Goal: Task Accomplishment & Management: Manage account settings

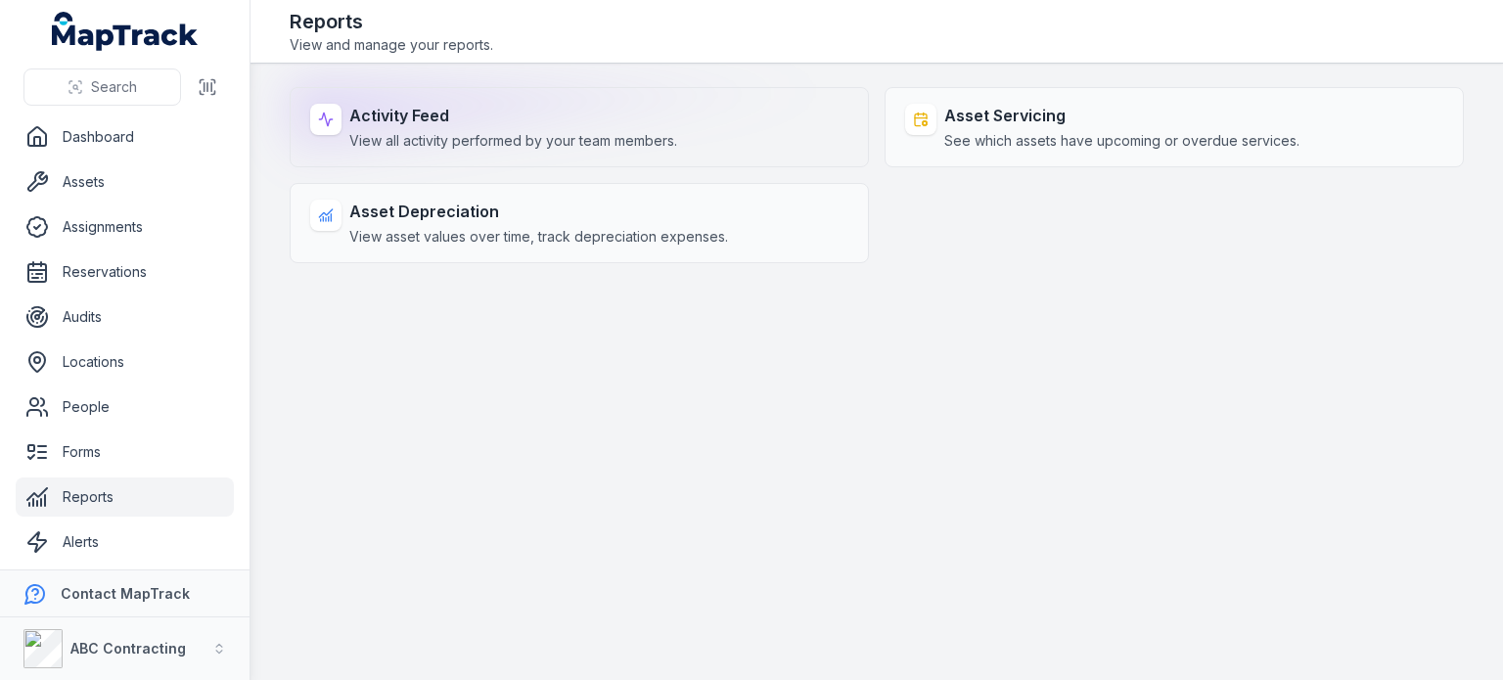
click at [651, 152] on div "Activity Feed View all activity performed by your team members." at bounding box center [579, 127] width 579 height 80
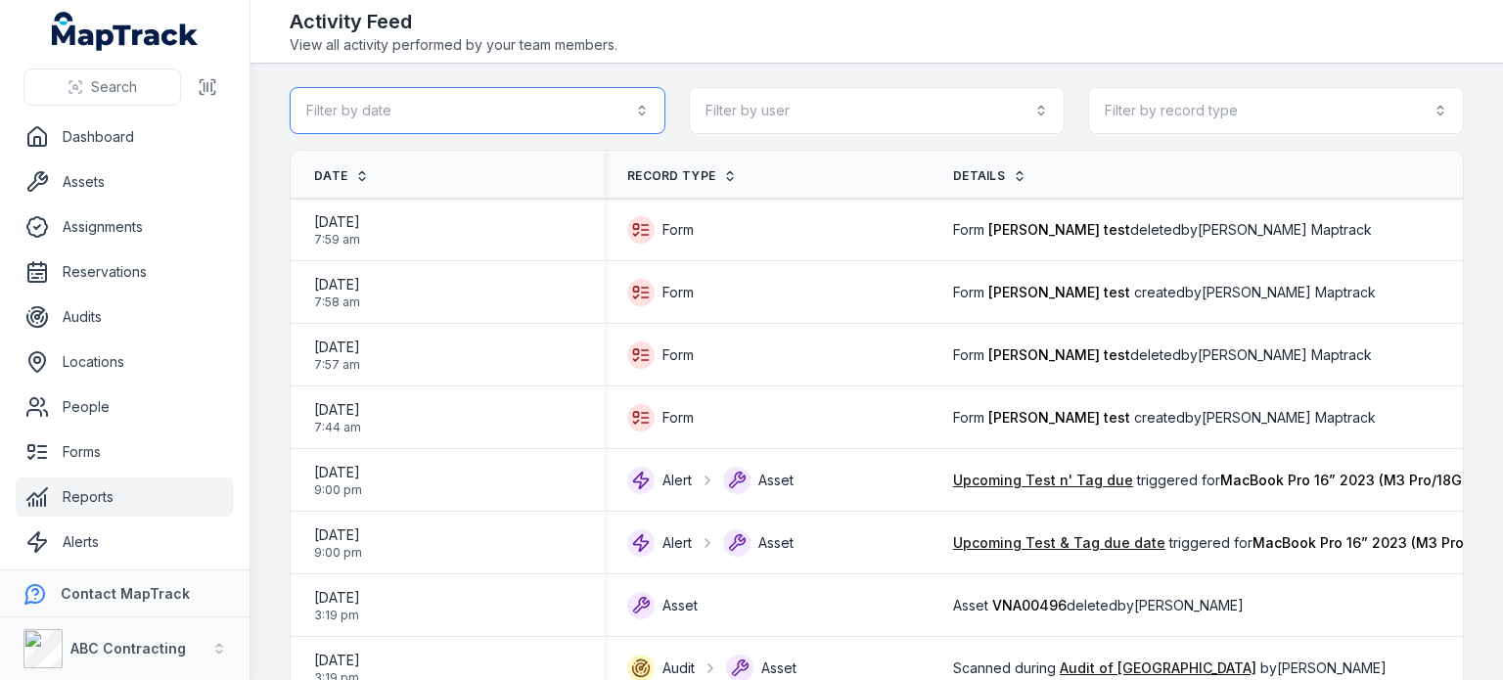
click at [596, 92] on button "Filter by date" at bounding box center [478, 110] width 376 height 47
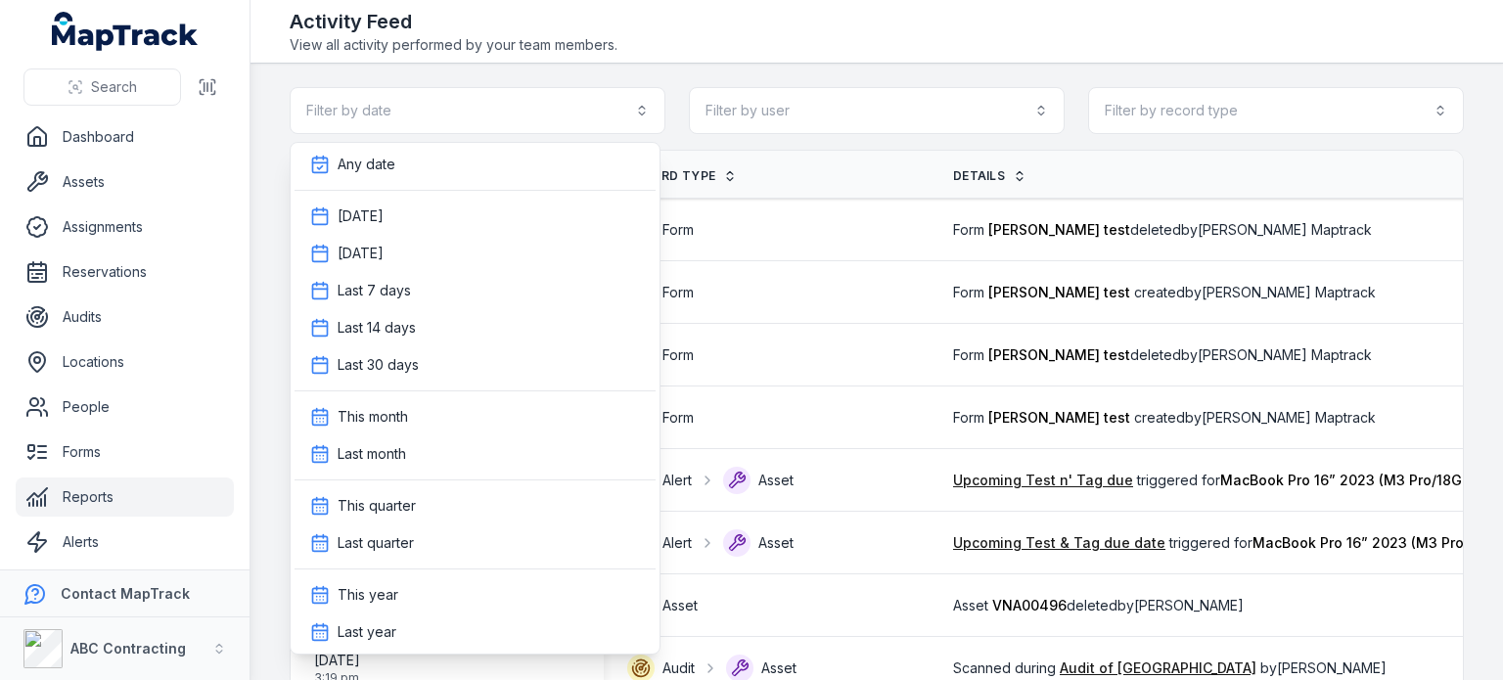
click at [126, 499] on div "Search Dashboard Assets Assignments Reservations Audits Locations People Forms …" at bounding box center [751, 340] width 1503 height 680
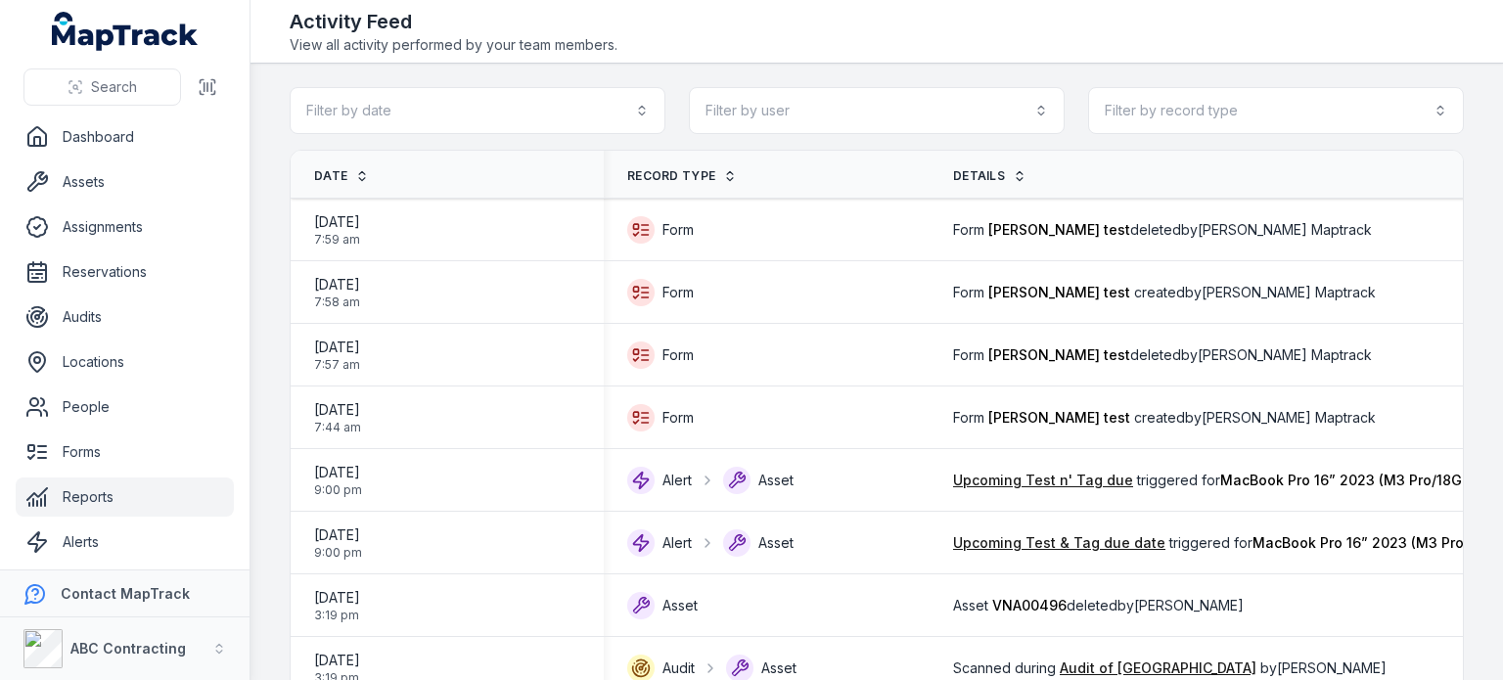
click at [126, 499] on link "Reports" at bounding box center [125, 496] width 218 height 39
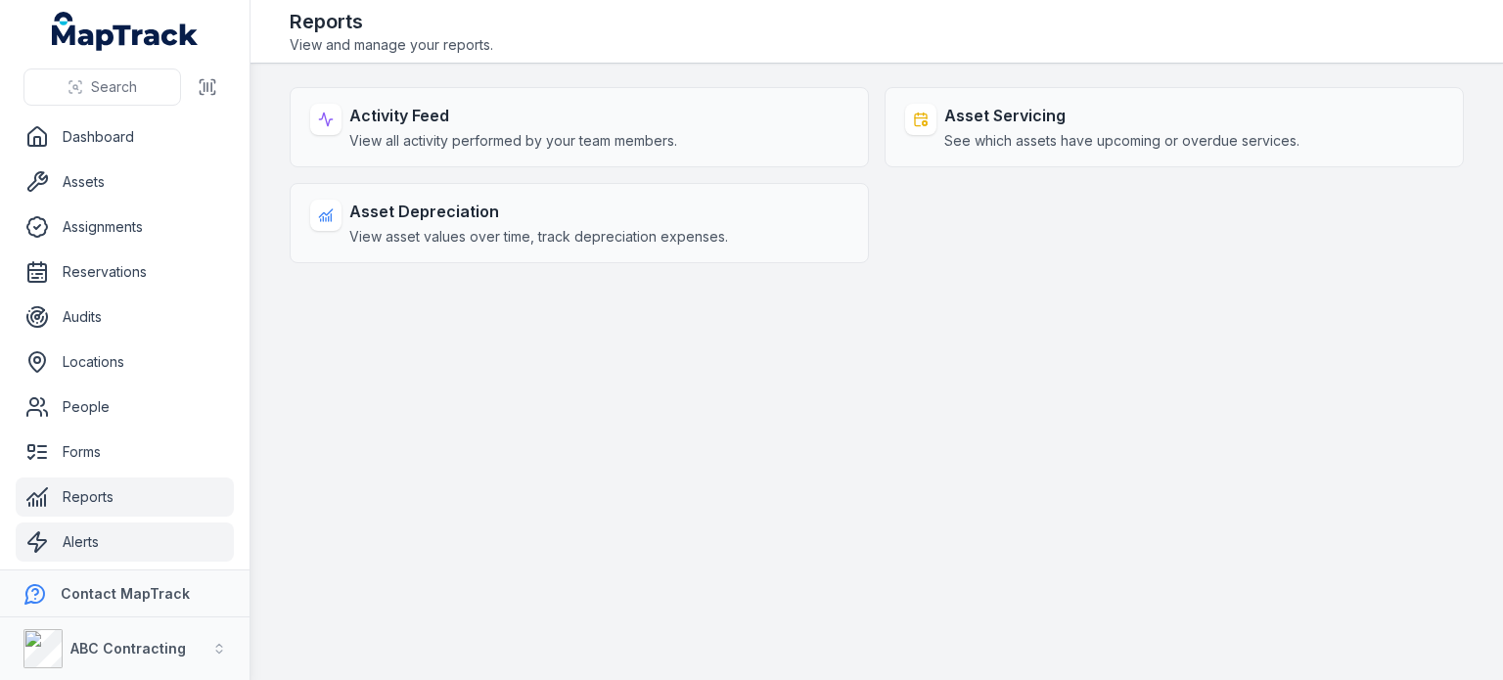
click at [89, 539] on link "Alerts" at bounding box center [125, 541] width 218 height 39
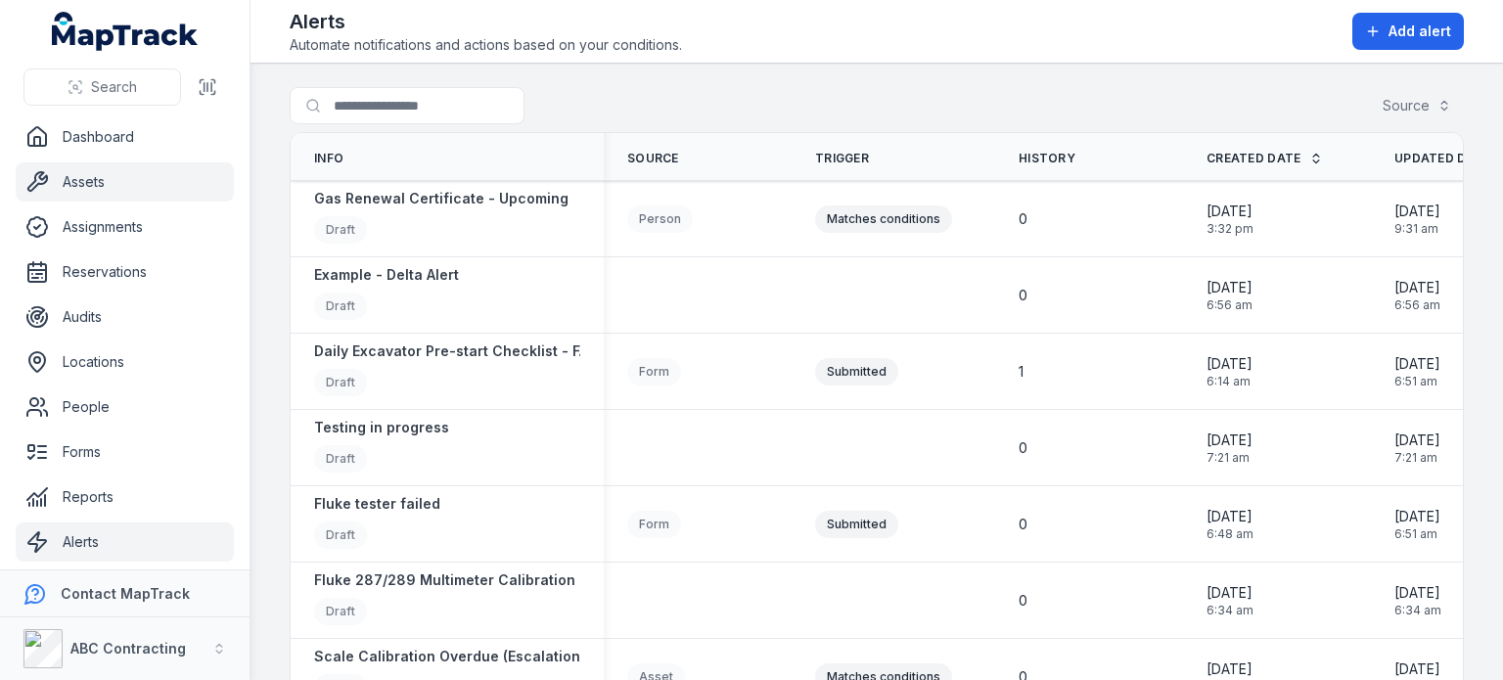
click at [118, 179] on link "Assets" at bounding box center [125, 181] width 218 height 39
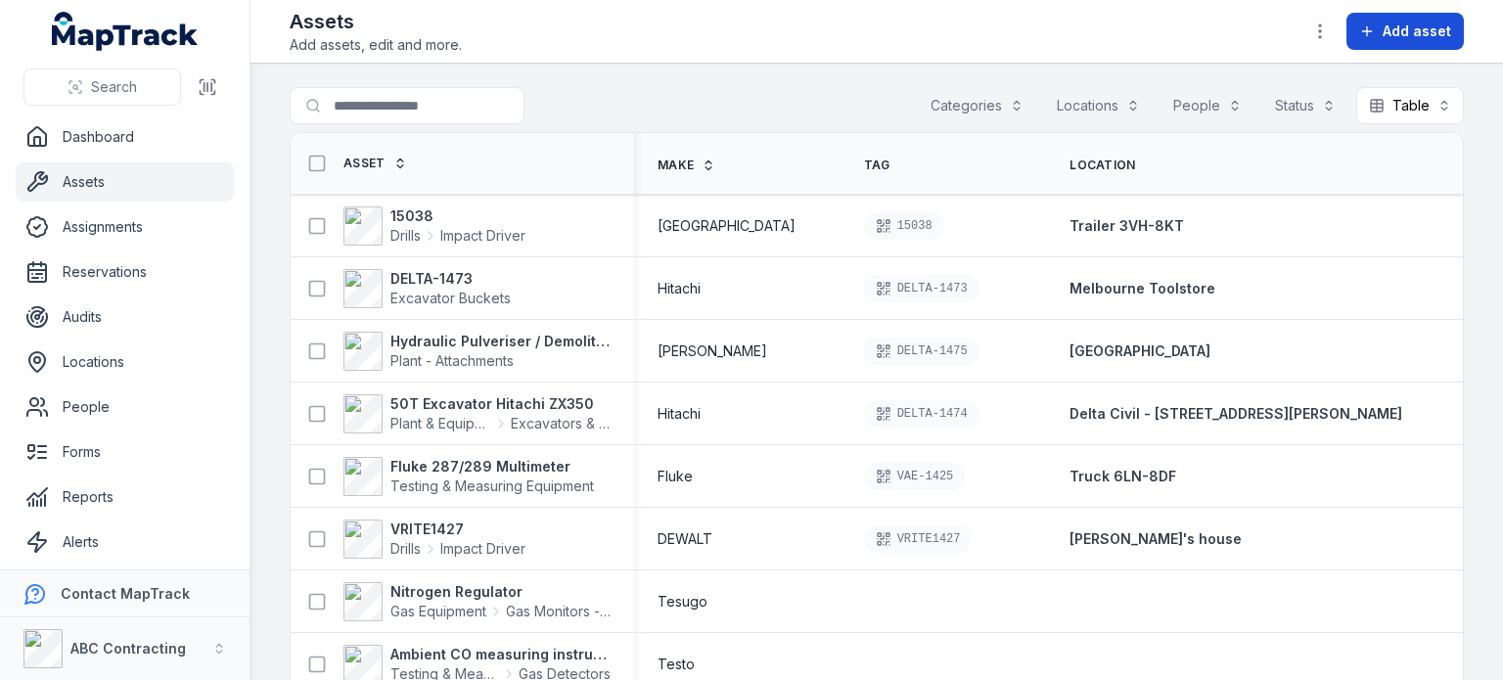
click at [1383, 16] on button "Add asset" at bounding box center [1404, 31] width 117 height 37
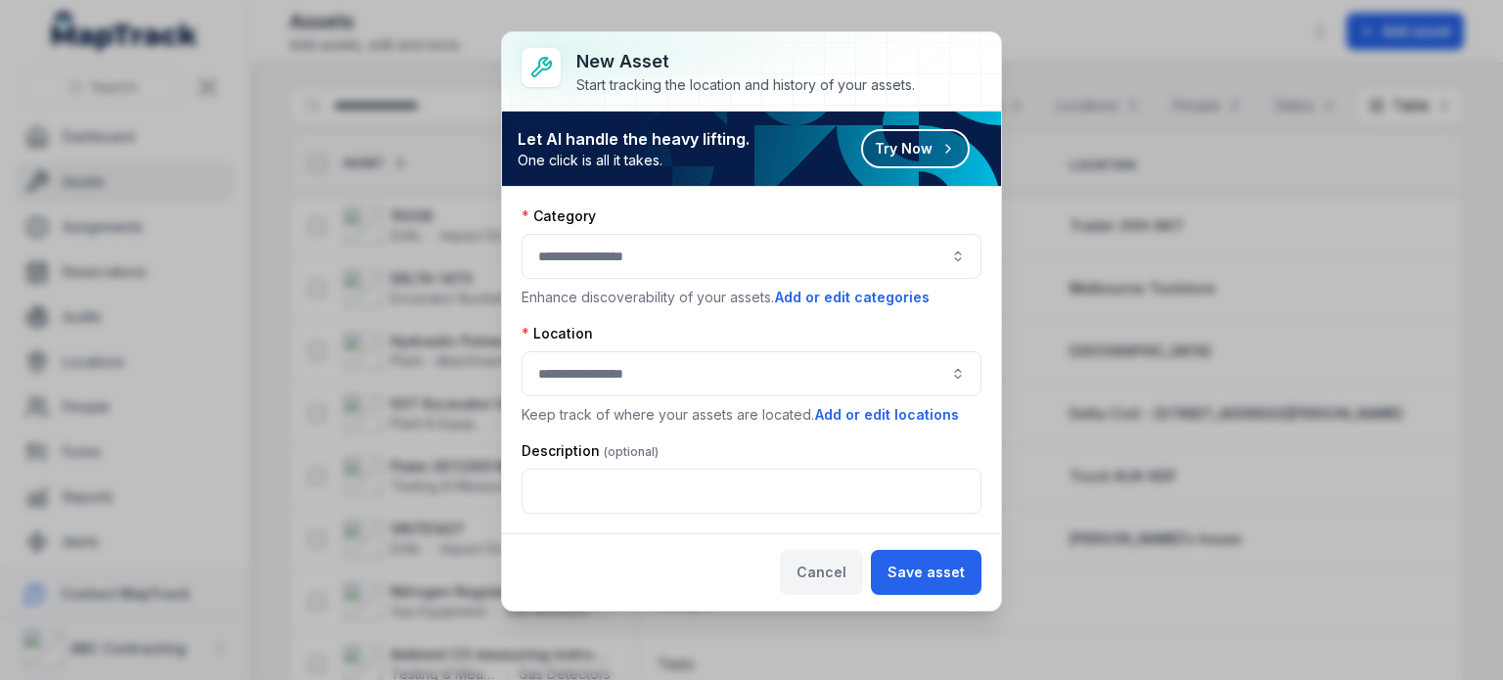
click at [824, 572] on button "Cancel" at bounding box center [821, 572] width 83 height 45
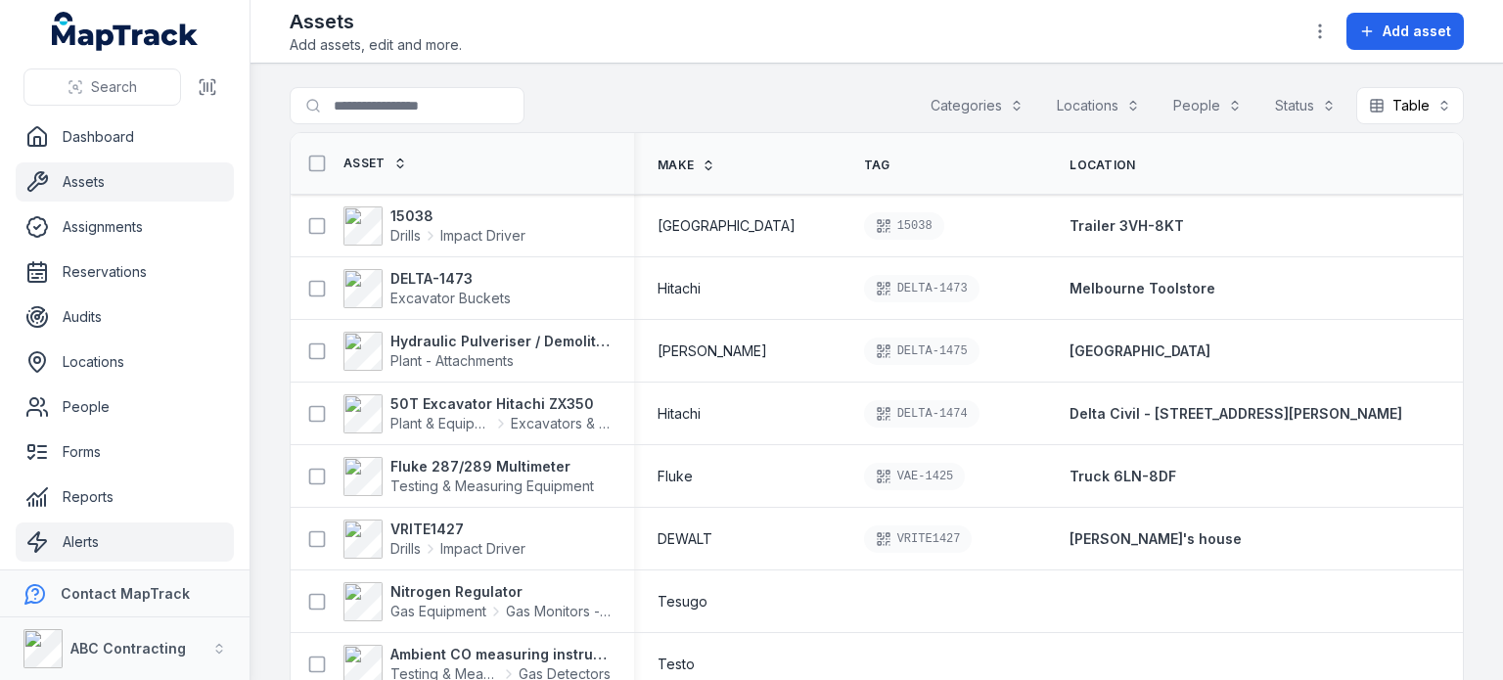
click at [68, 547] on link "Alerts" at bounding box center [125, 541] width 218 height 39
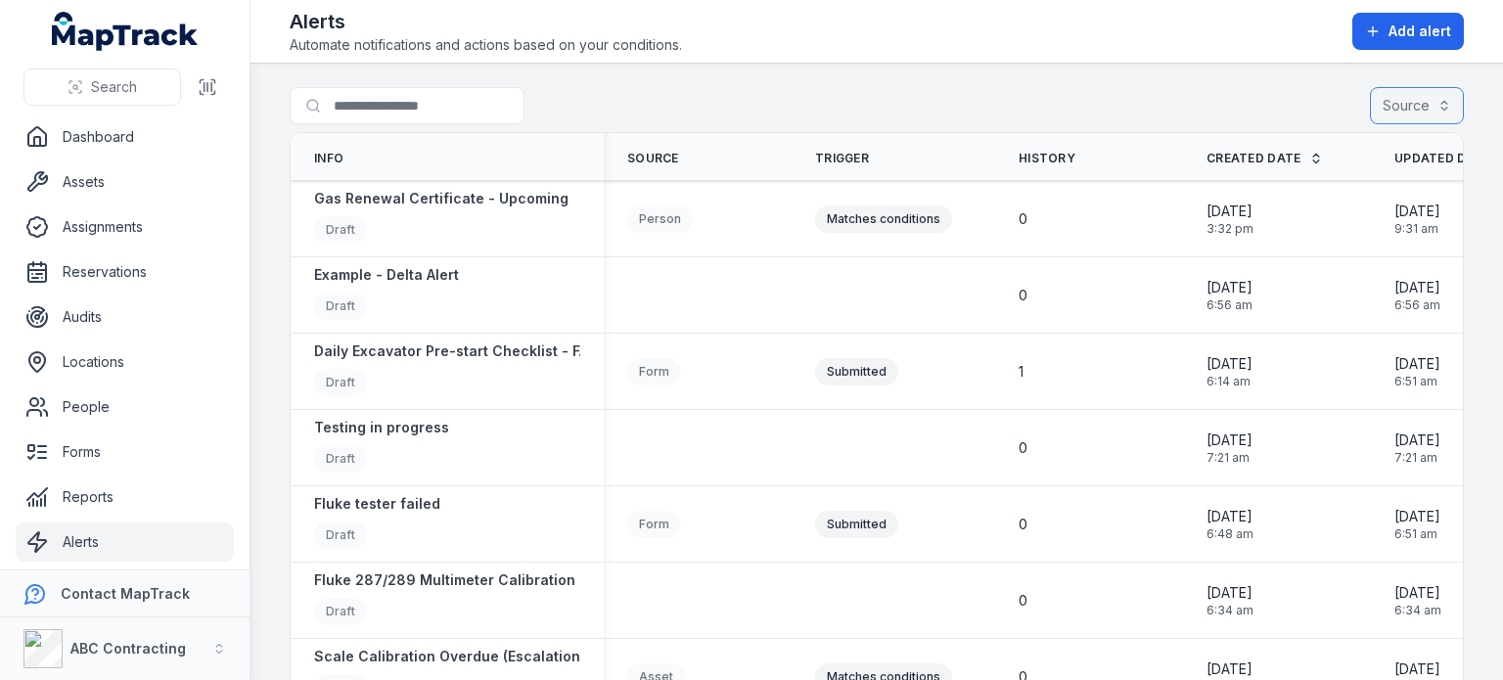
click at [1420, 120] on button "Source" at bounding box center [1416, 105] width 94 height 37
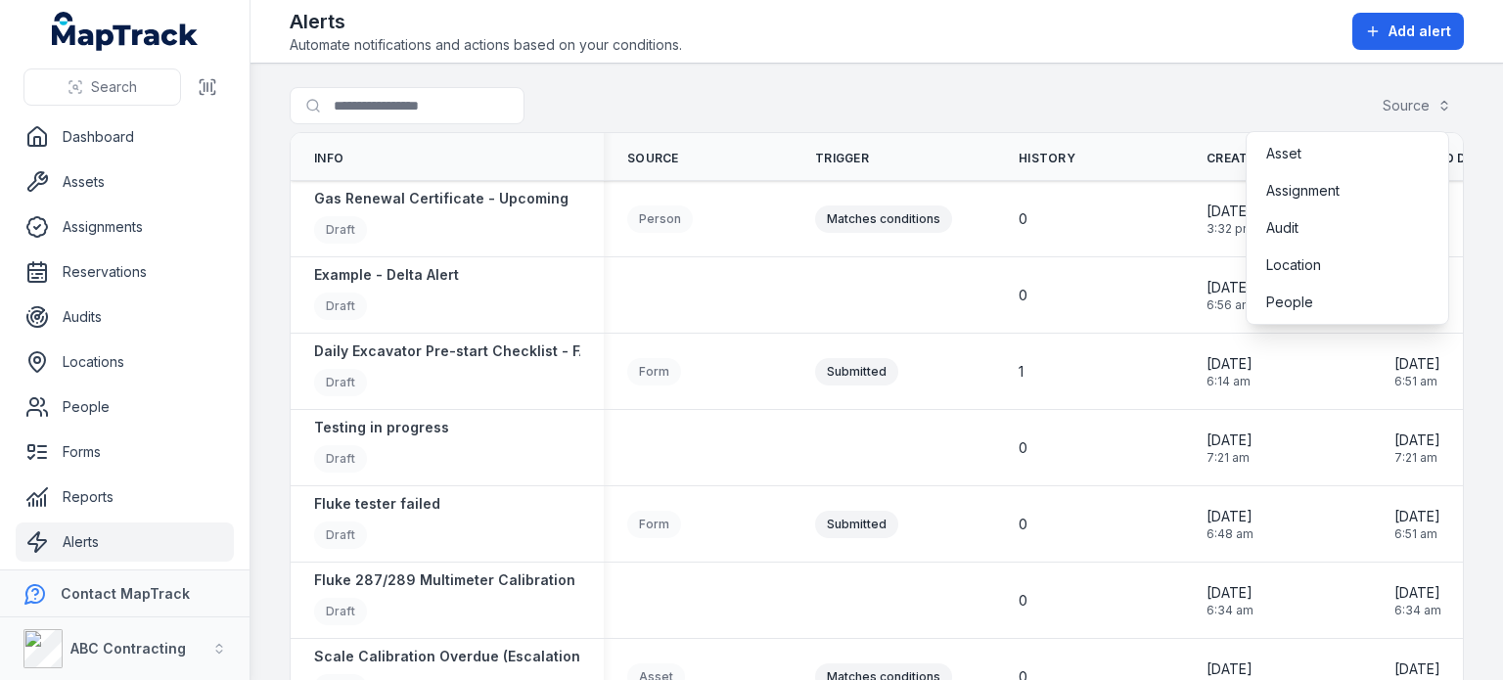
click at [1204, 91] on div "Search for alerts Source" at bounding box center [877, 109] width 1174 height 45
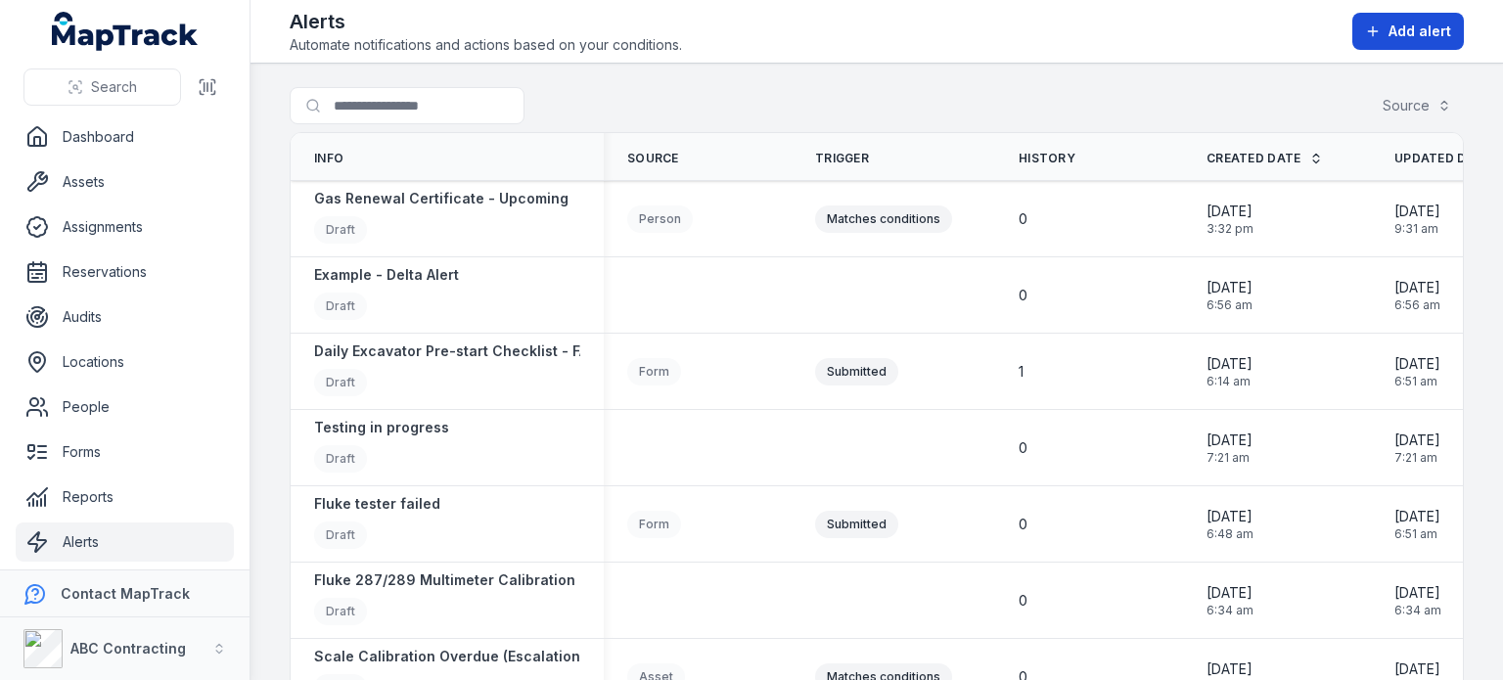
click at [1365, 26] on button "Add alert" at bounding box center [1408, 31] width 112 height 37
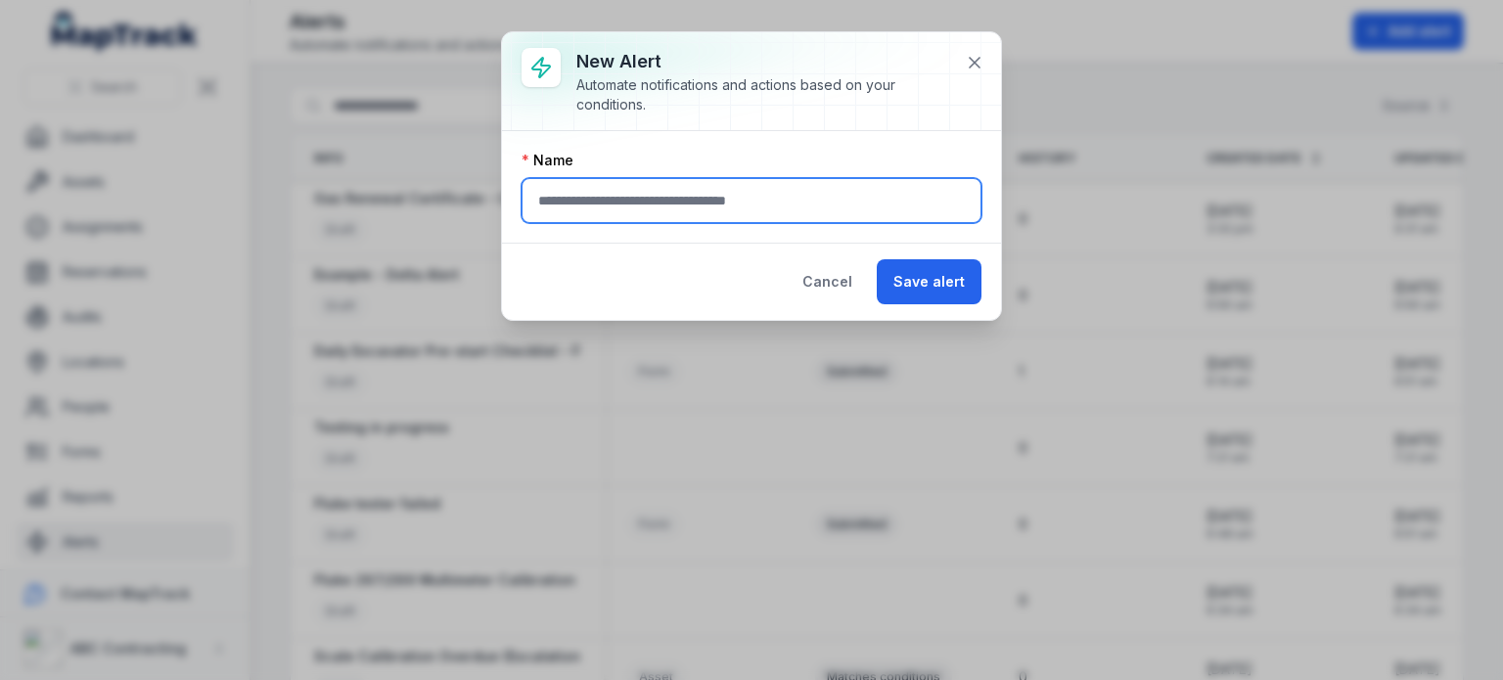
click at [672, 202] on input "text" at bounding box center [751, 200] width 460 height 45
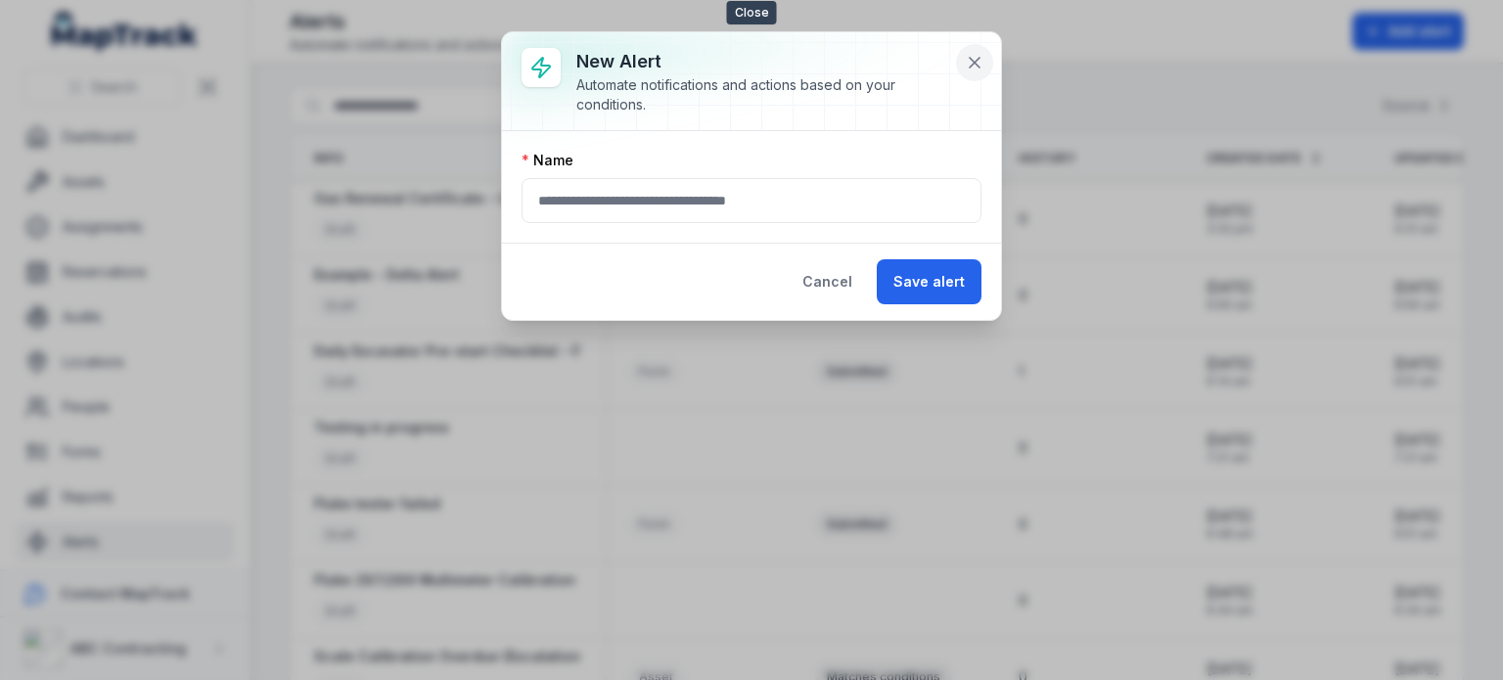
click at [975, 62] on icon at bounding box center [974, 63] width 10 height 10
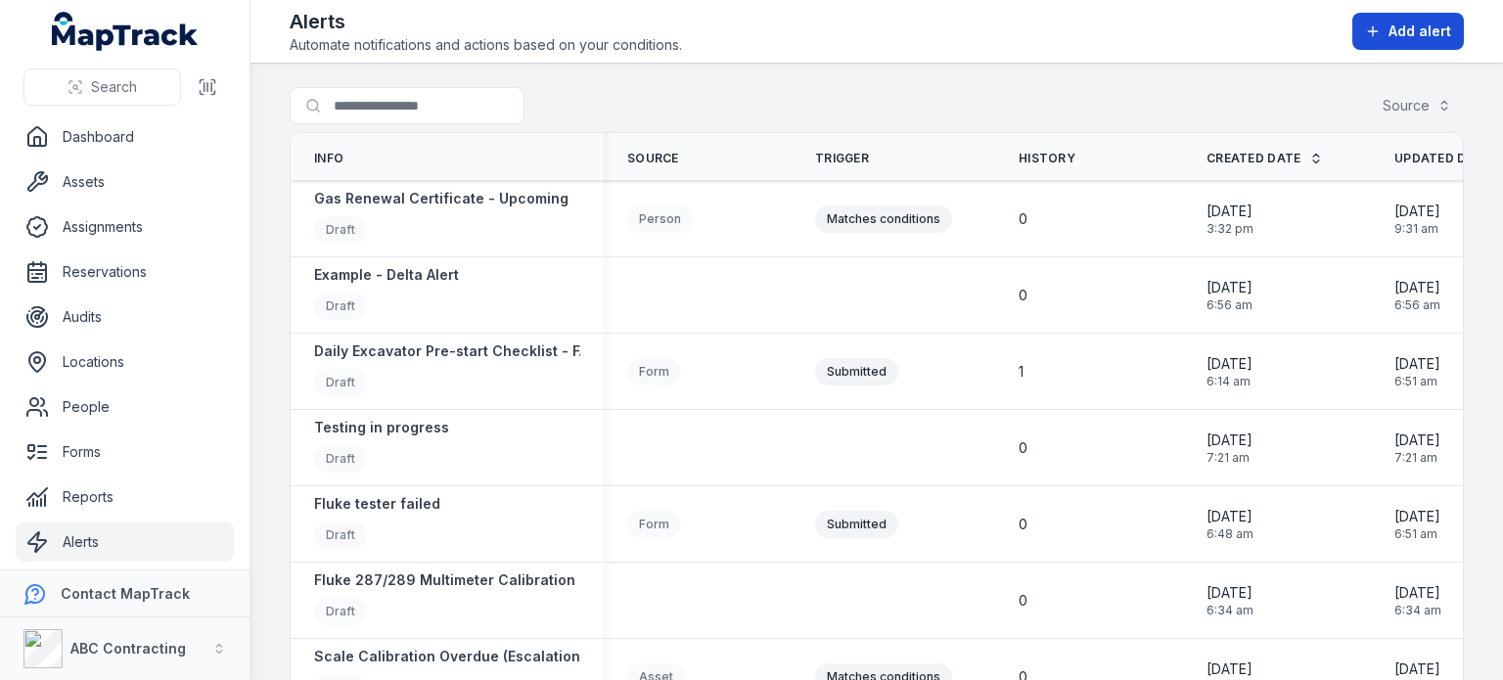
click at [1425, 45] on button "Add alert" at bounding box center [1408, 31] width 112 height 37
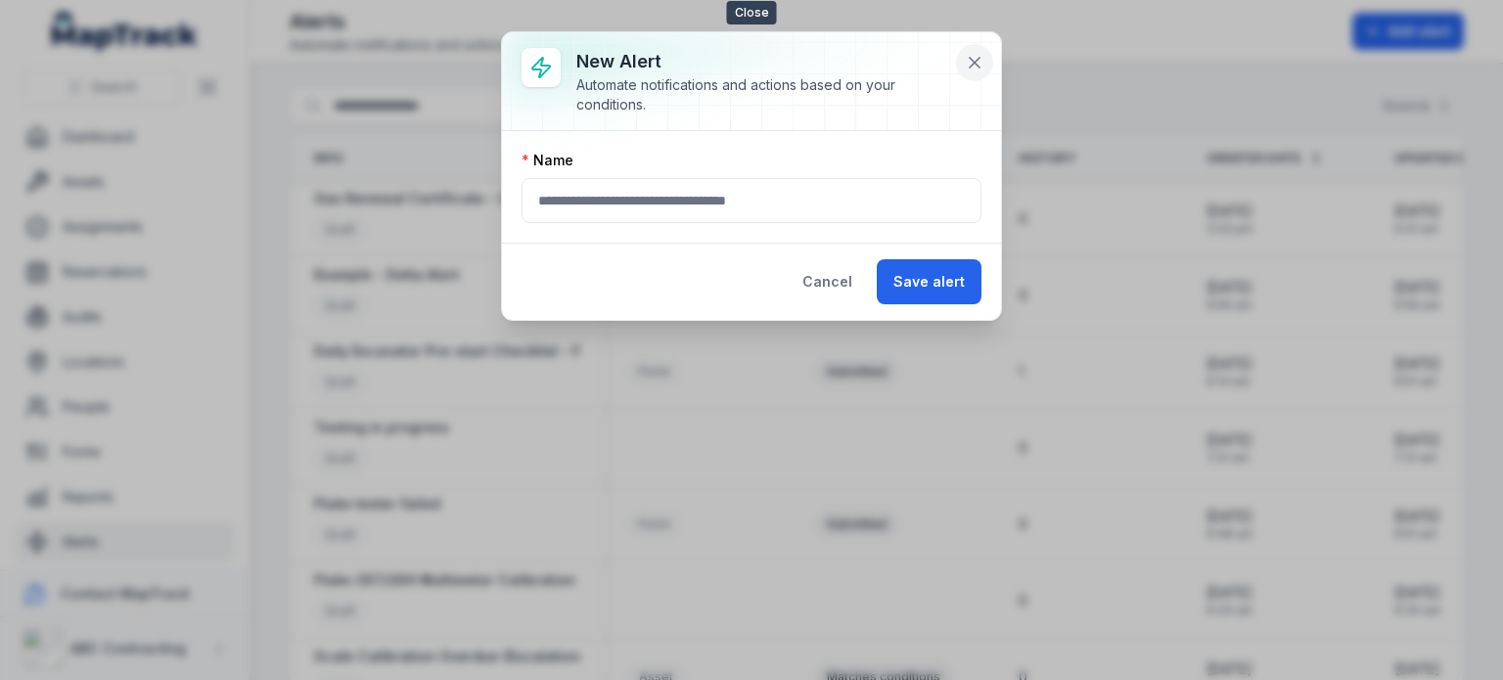
click at [976, 63] on icon at bounding box center [974, 63] width 10 height 10
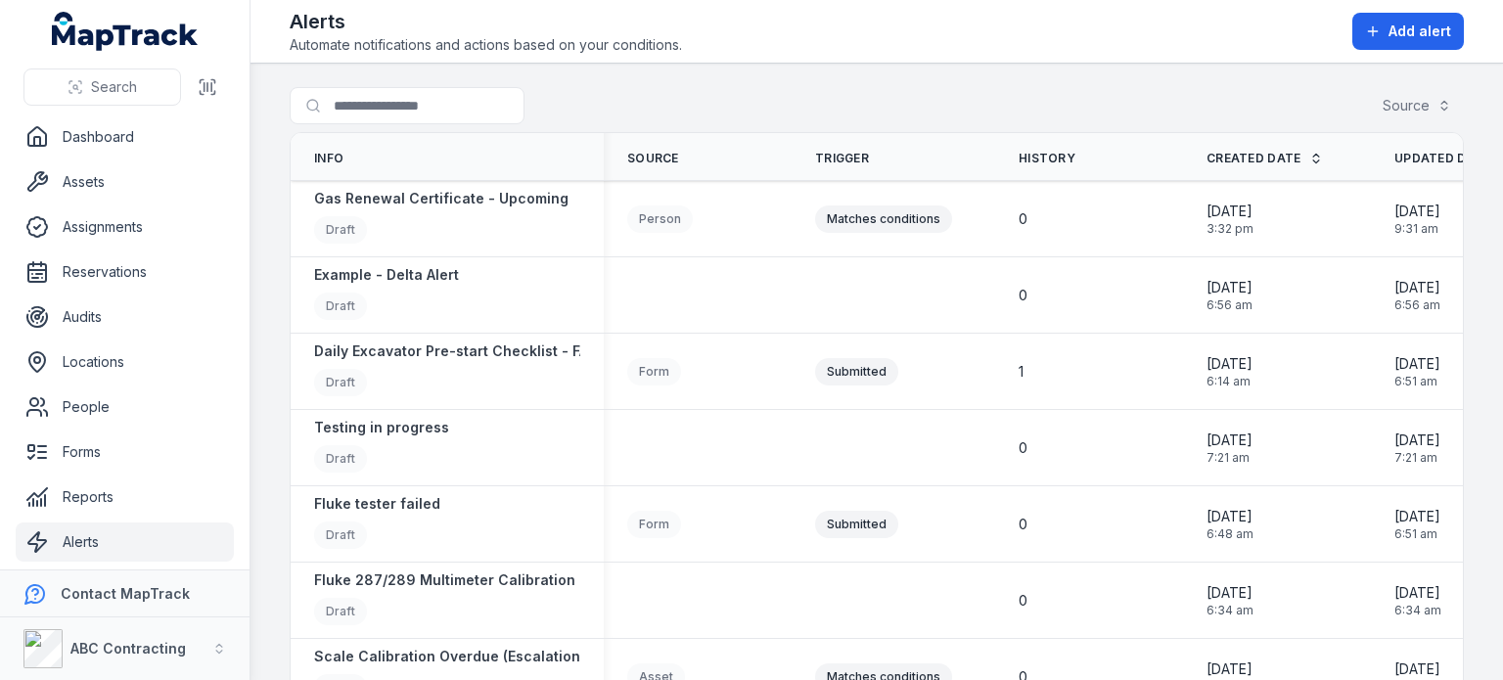
drag, startPoint x: 532, startPoint y: 103, endPoint x: 428, endPoint y: 95, distance: 104.0
click at [428, 95] on div at bounding box center [446, 105] width 313 height 37
click at [428, 95] on input "Search for alerts" at bounding box center [446, 105] width 313 height 37
click at [713, 90] on div "Search for alerts Source" at bounding box center [877, 109] width 1174 height 45
click at [89, 500] on link "Reports" at bounding box center [125, 496] width 218 height 39
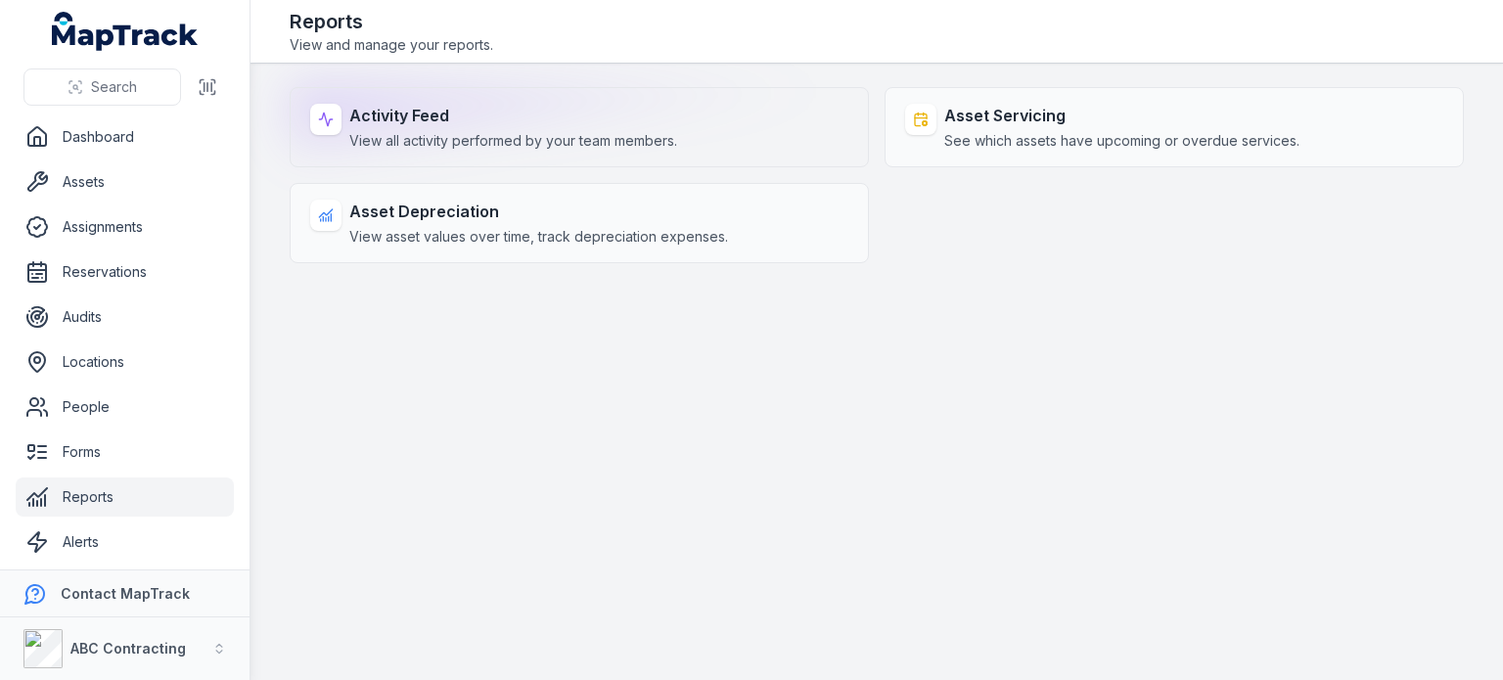
click at [561, 141] on span "View all activity performed by your team members." at bounding box center [513, 141] width 328 height 20
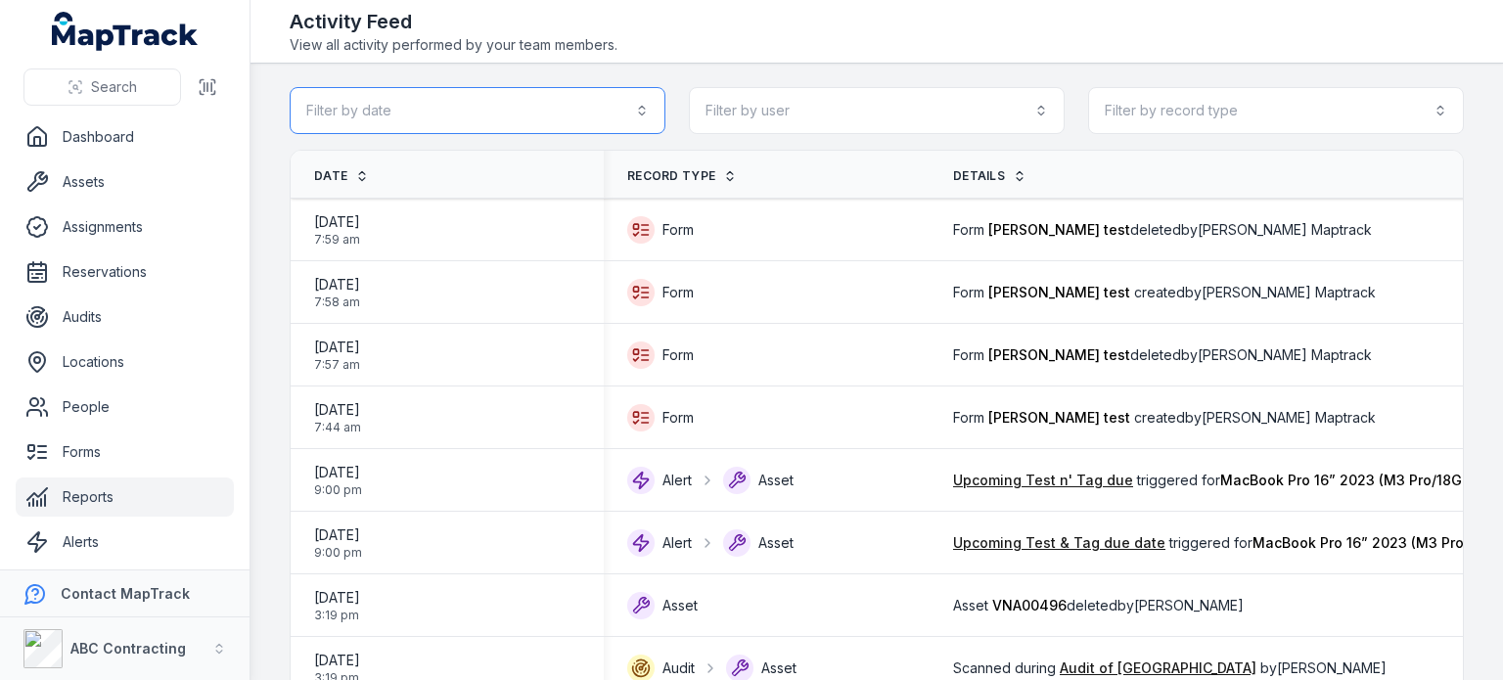
click at [529, 117] on button "Filter by date" at bounding box center [478, 110] width 376 height 47
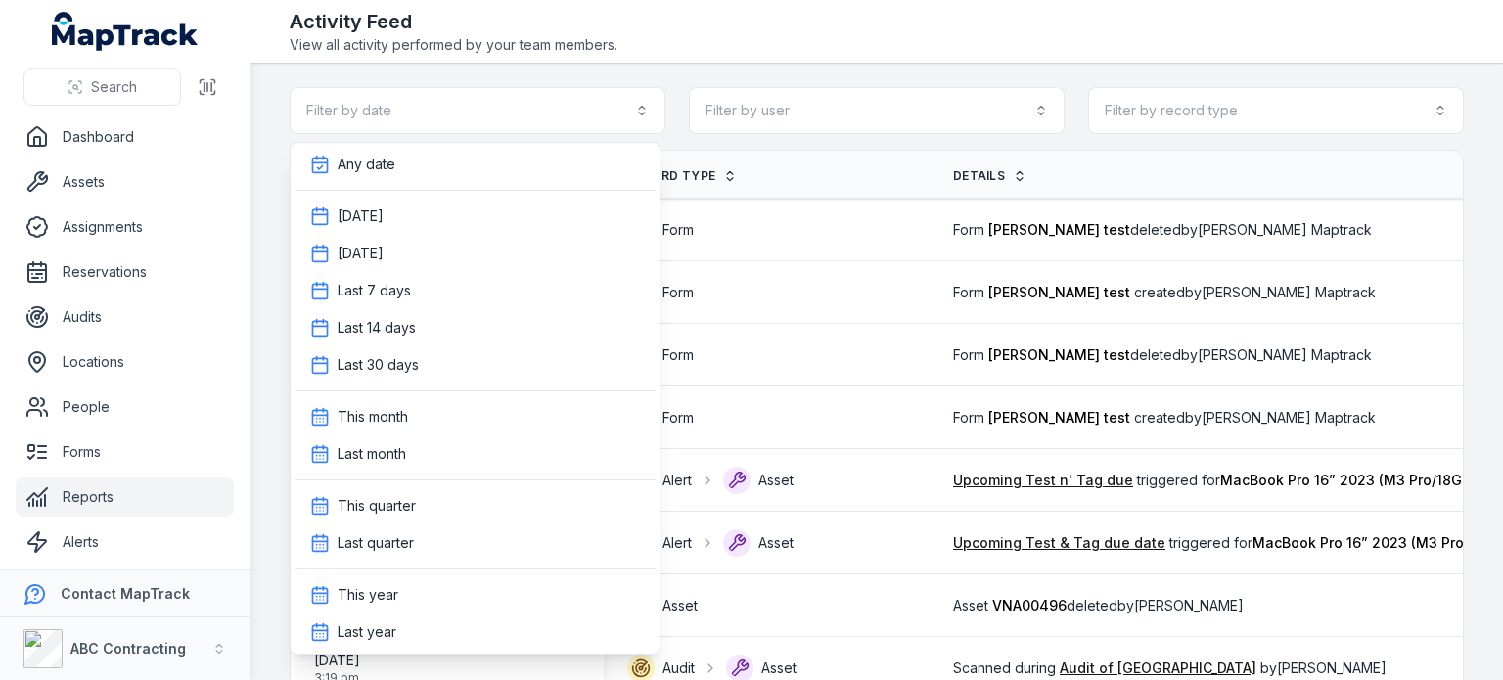
click at [849, 116] on div "Filter by date Filter by user Filter by record type" at bounding box center [877, 110] width 1174 height 47
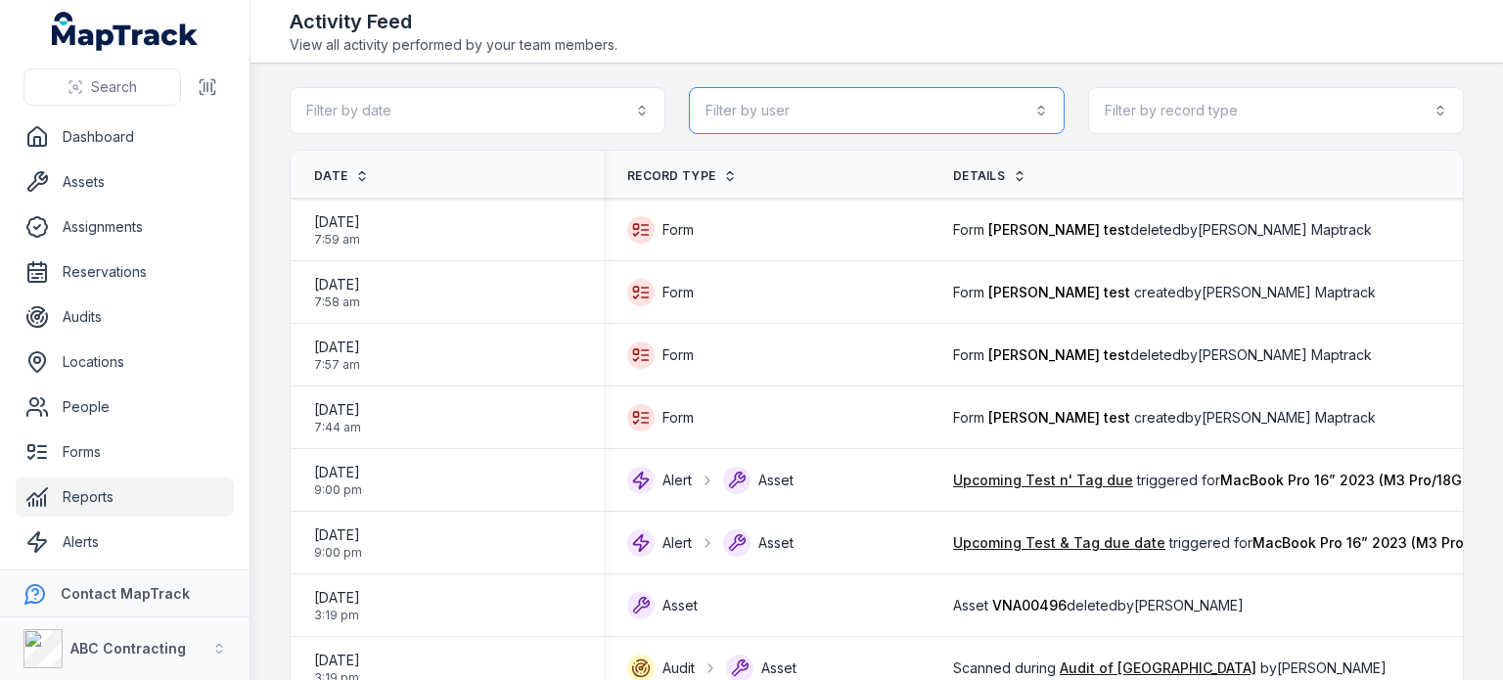
click at [849, 116] on button "Filter by user" at bounding box center [877, 110] width 376 height 47
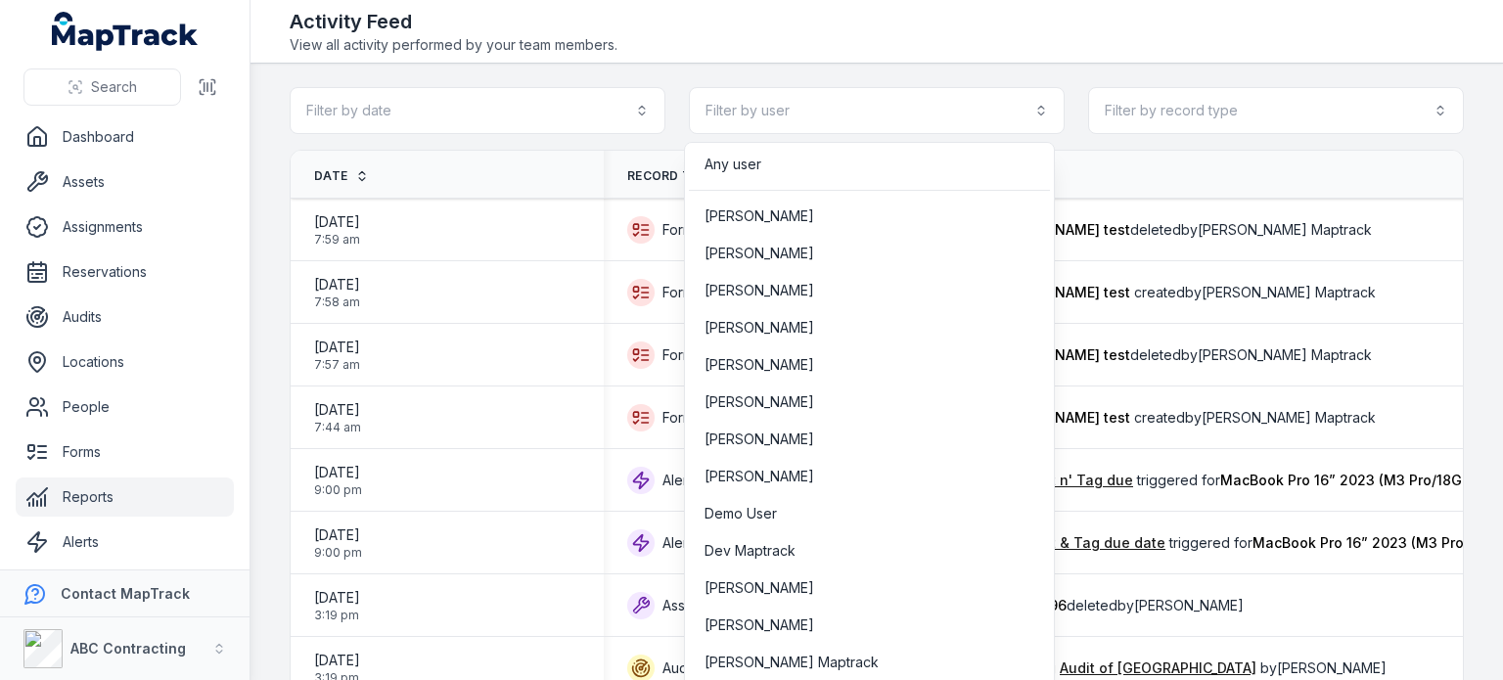
click at [1218, 105] on div "Filter by date Filter by user Filter by record type" at bounding box center [877, 110] width 1174 height 47
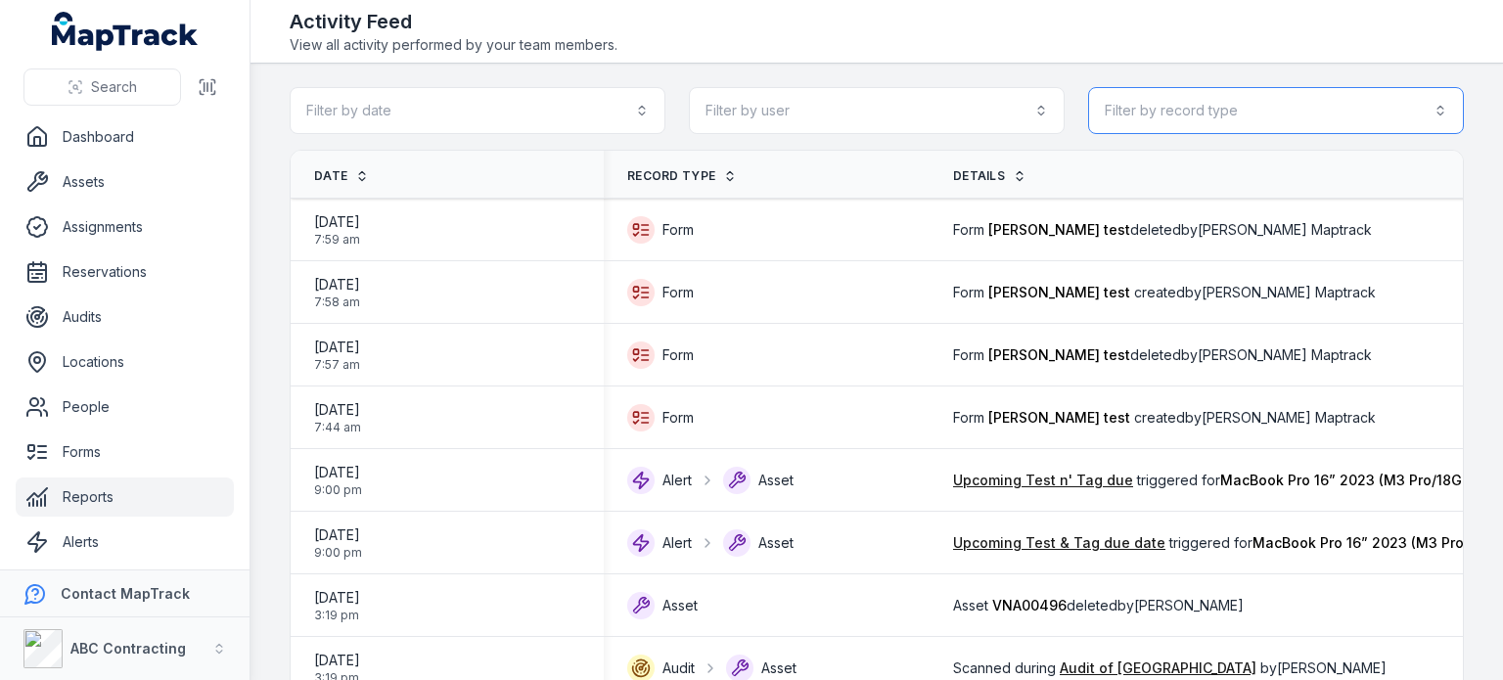
click at [1218, 105] on button "Filter by record type" at bounding box center [1276, 110] width 376 height 47
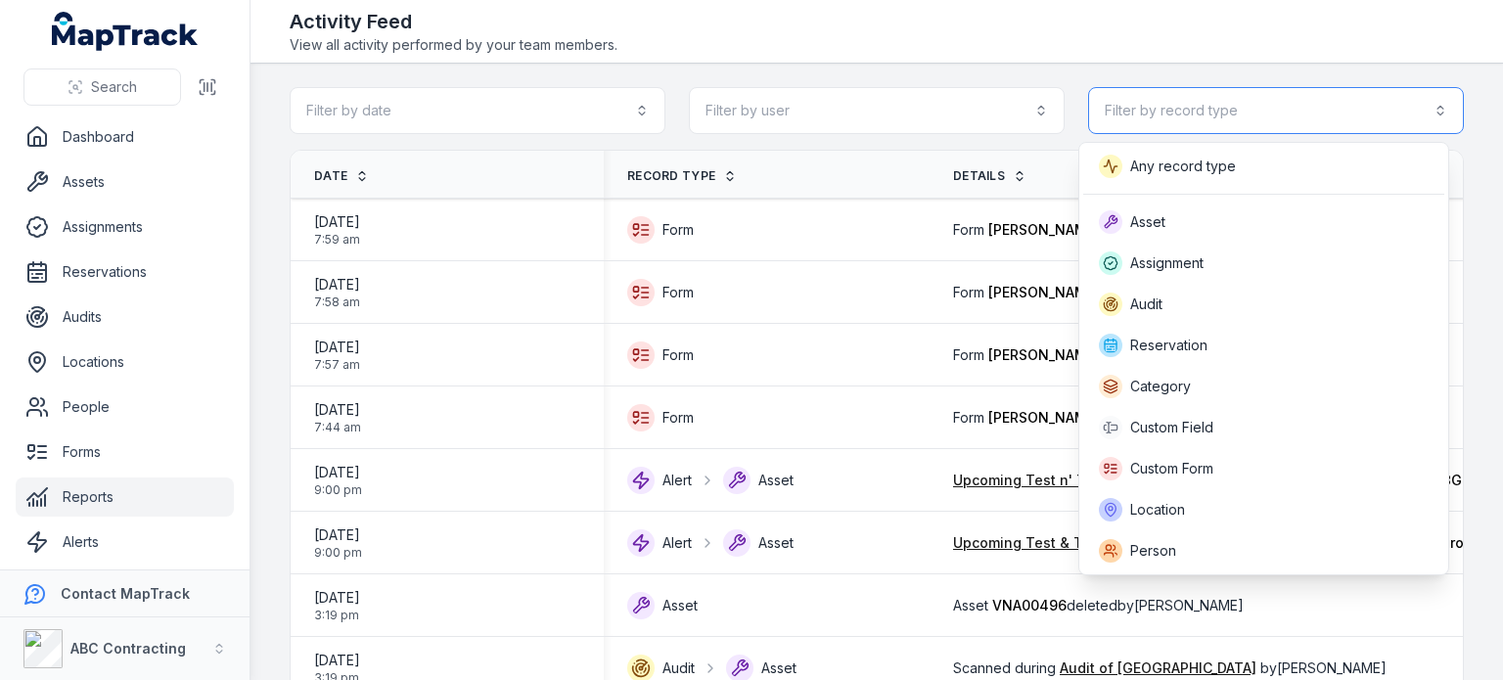
click at [1218, 105] on button "Filter by record type" at bounding box center [1276, 110] width 376 height 47
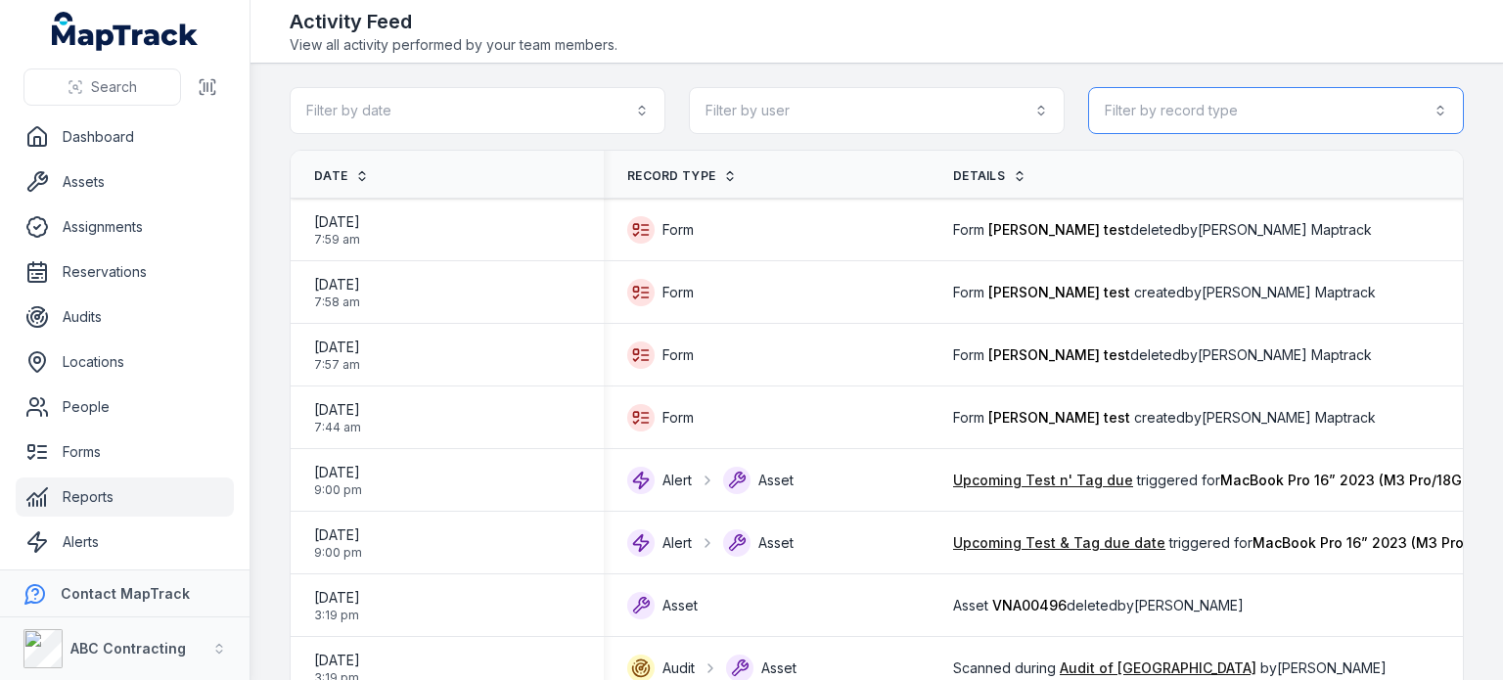
click at [1108, 106] on button "Filter by record type" at bounding box center [1276, 110] width 376 height 47
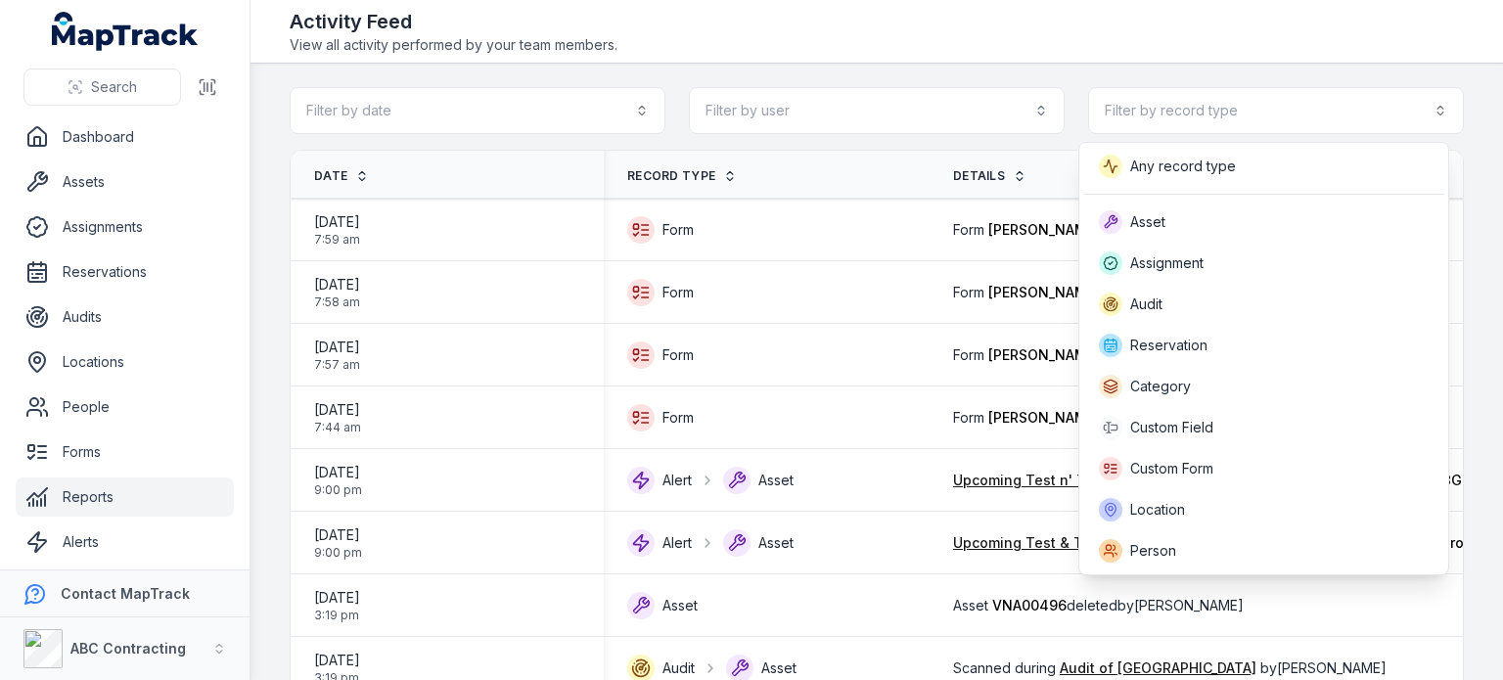
click at [1028, 67] on main "Filter by date Filter by user Filter by record type Date Record Type Details Us…" at bounding box center [876, 372] width 1252 height 616
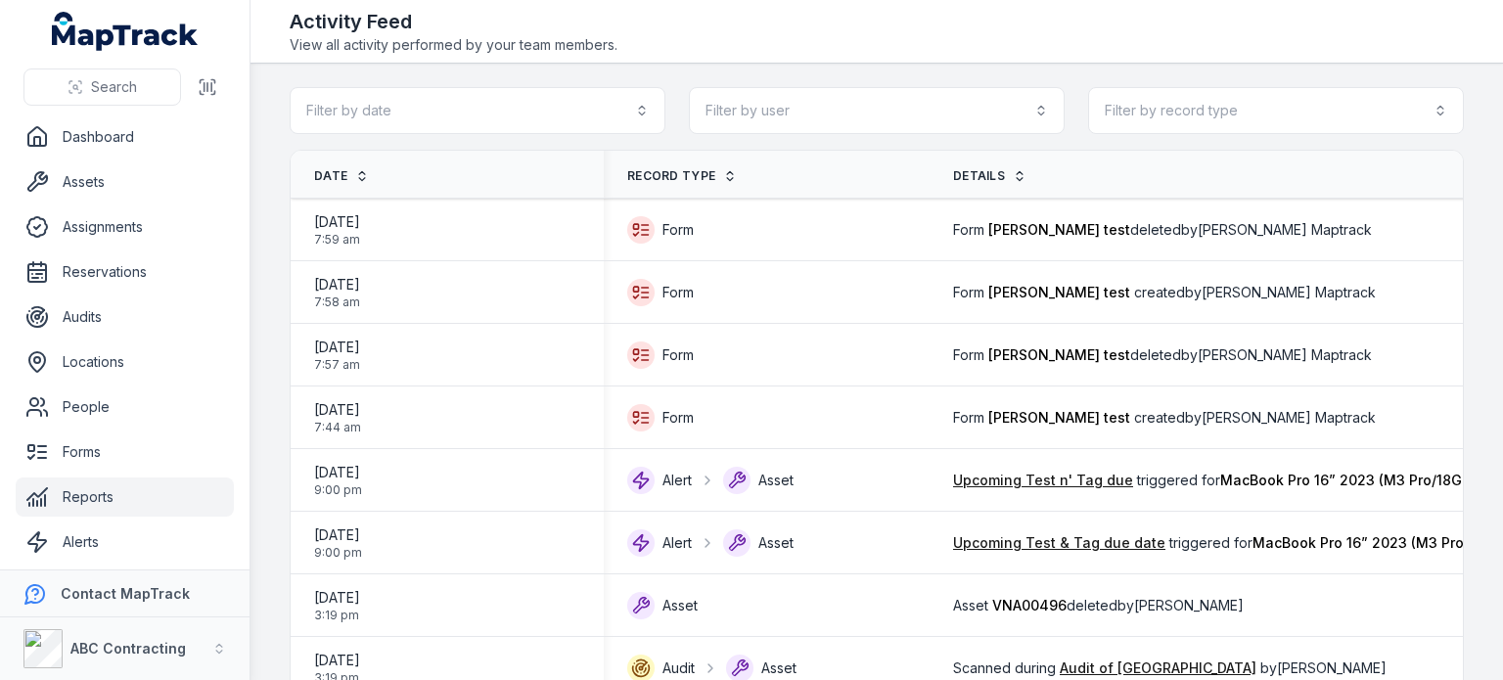
click at [102, 512] on link "Reports" at bounding box center [125, 496] width 218 height 39
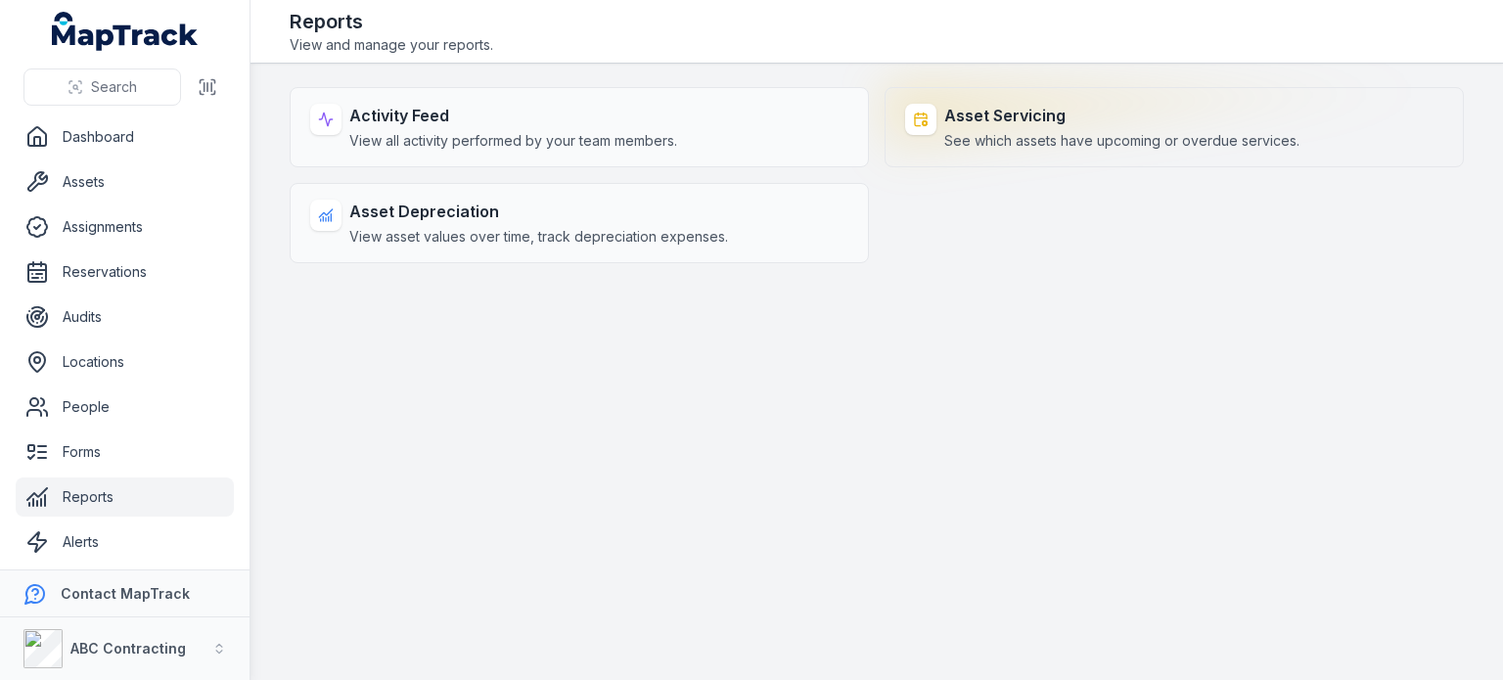
click at [1003, 131] on span "See which assets have upcoming or overdue services." at bounding box center [1121, 141] width 355 height 20
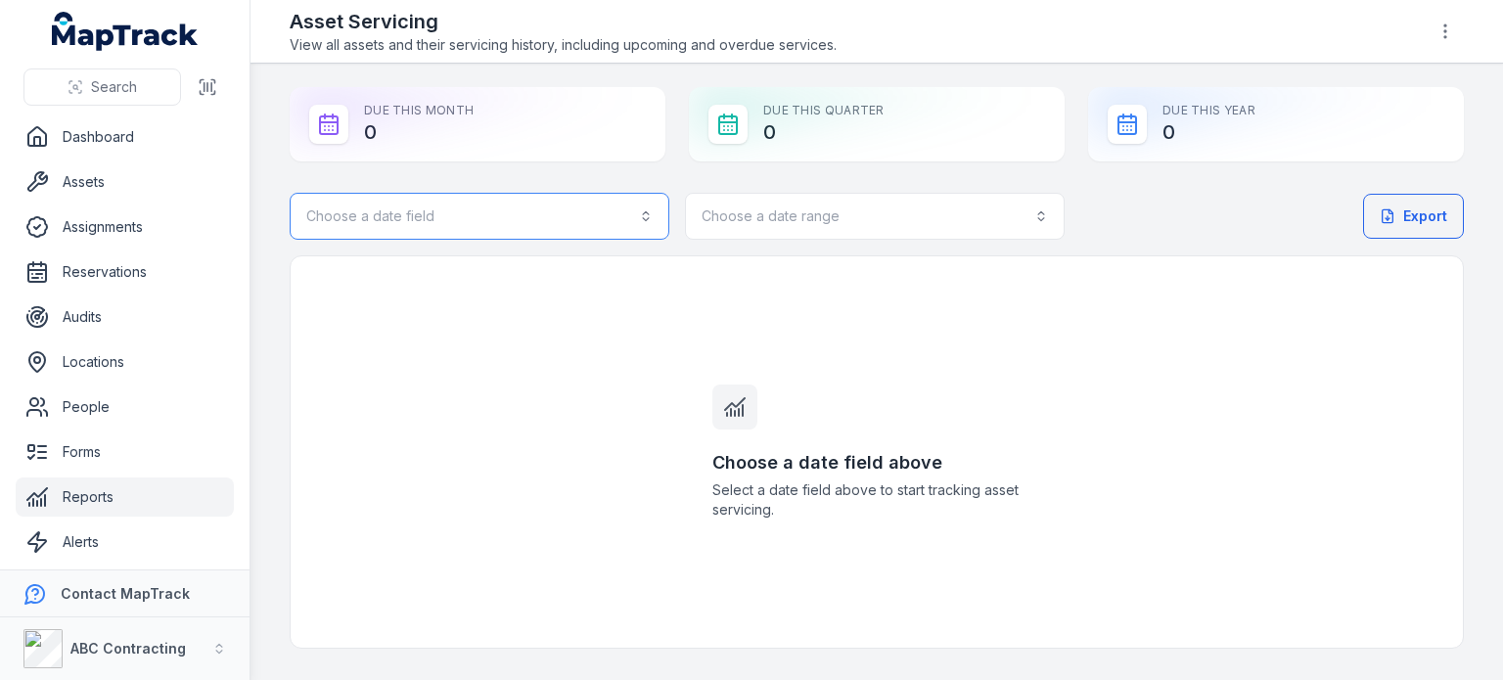
click at [549, 214] on button "Choose a date field" at bounding box center [480, 216] width 380 height 47
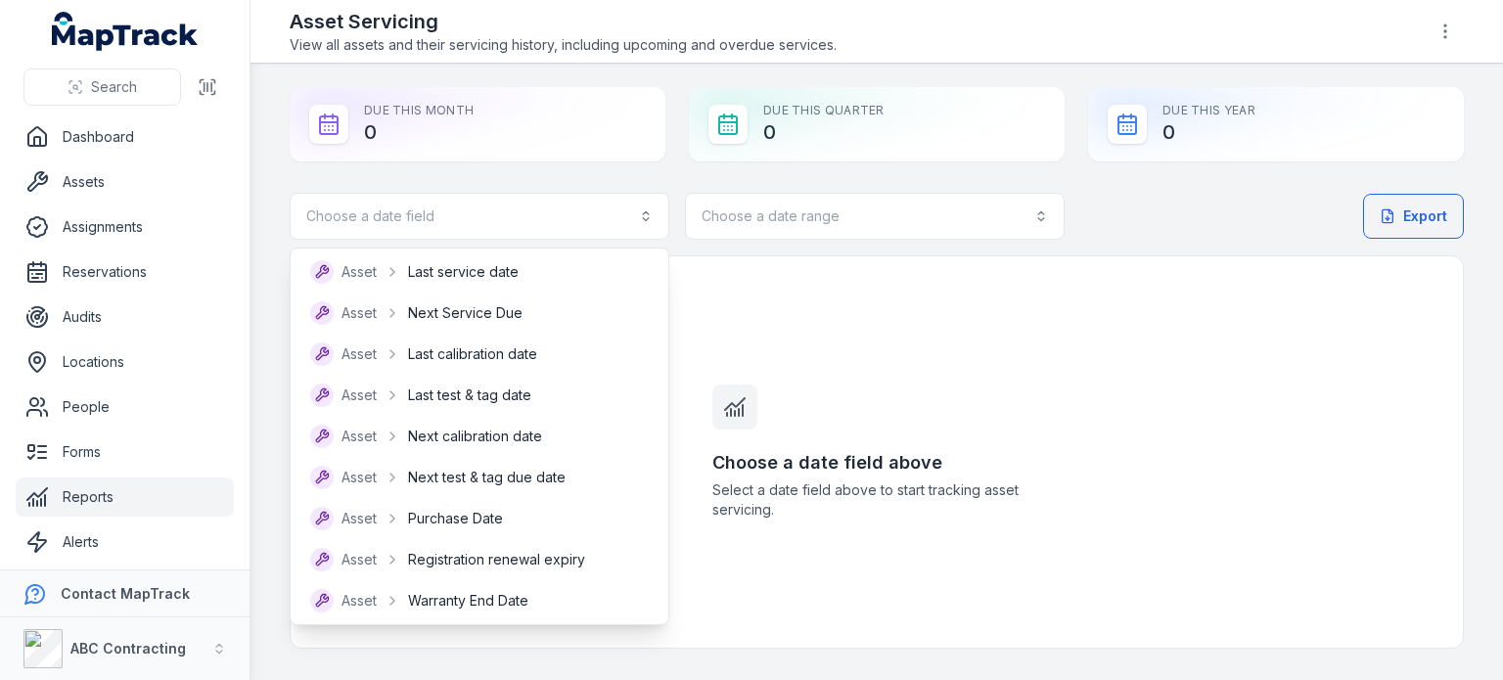
click at [786, 206] on div "Choose a date field Choose a date range" at bounding box center [677, 216] width 775 height 47
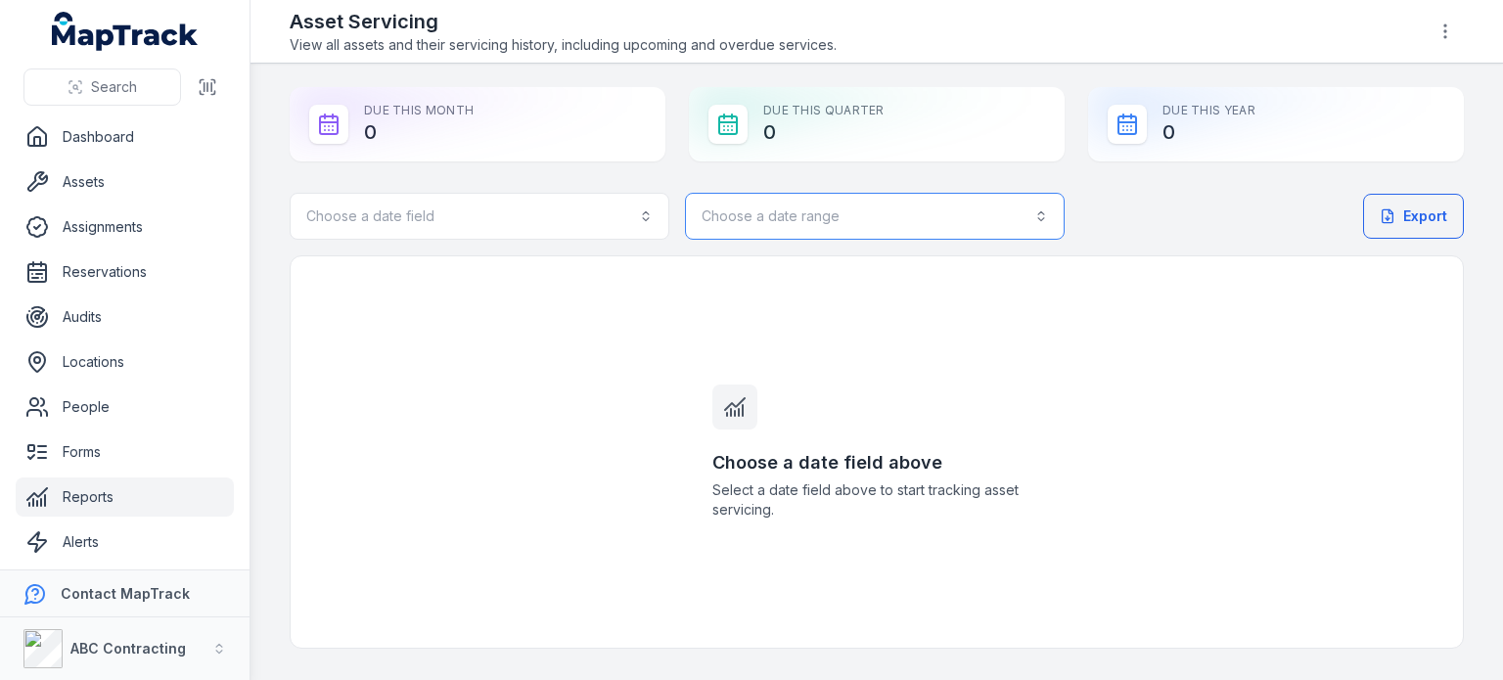
click at [786, 206] on button "Choose a date range" at bounding box center [875, 216] width 380 height 47
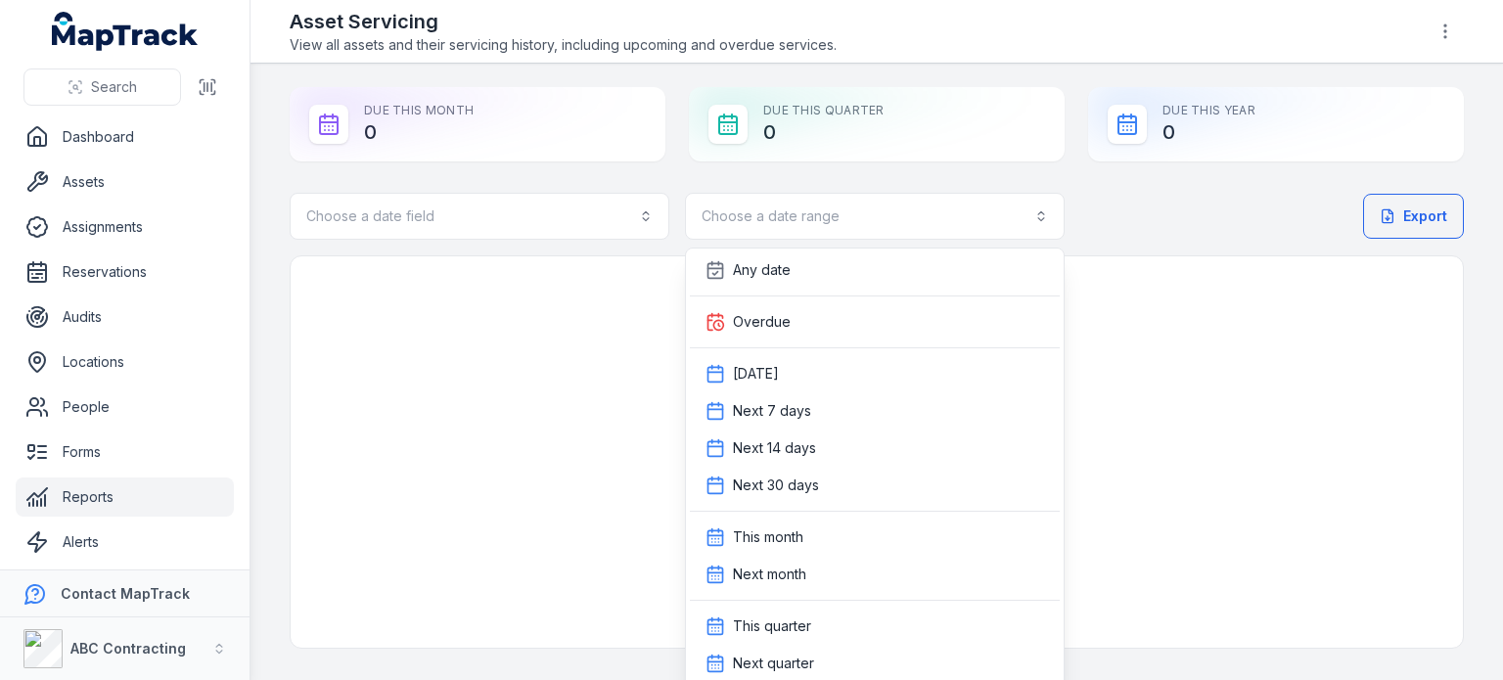
click at [1115, 238] on div "Choose a date field Choose a date range Export" at bounding box center [877, 216] width 1174 height 47
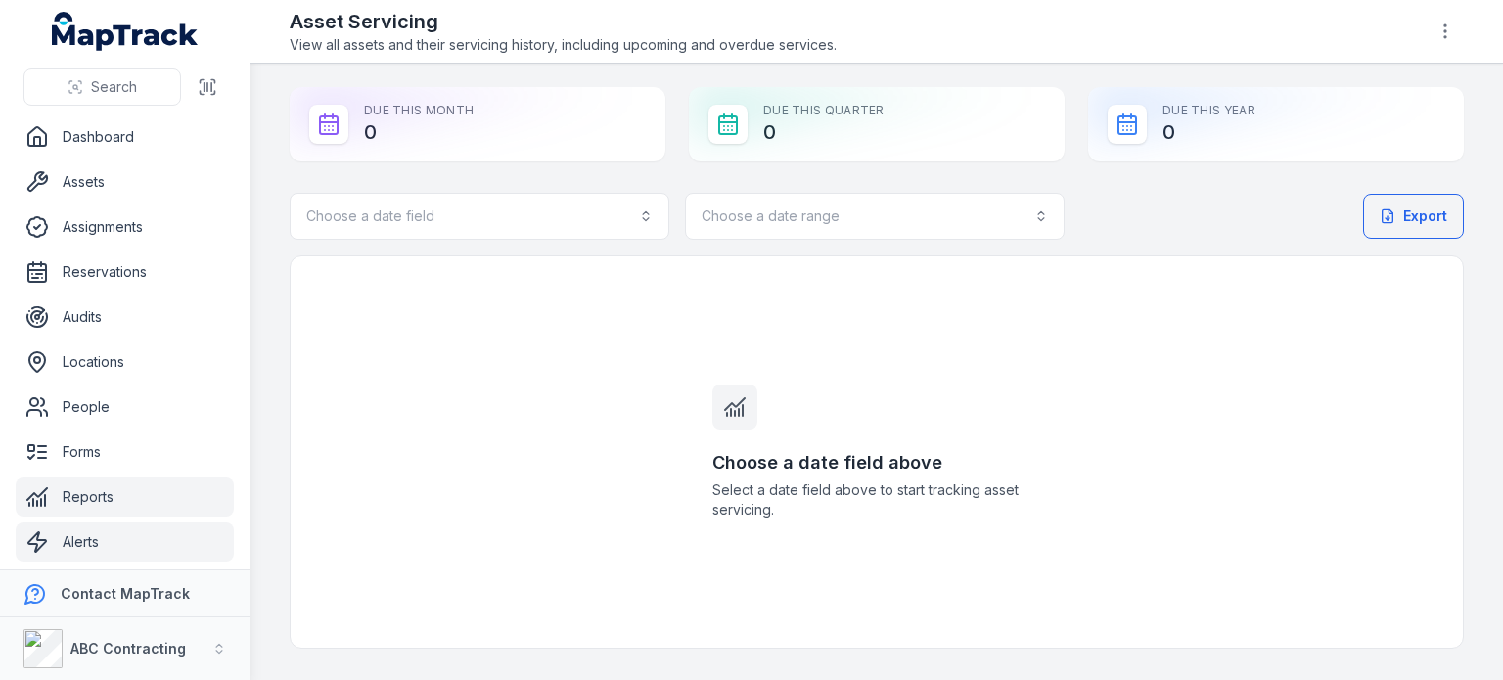
click at [116, 532] on link "Alerts" at bounding box center [125, 541] width 218 height 39
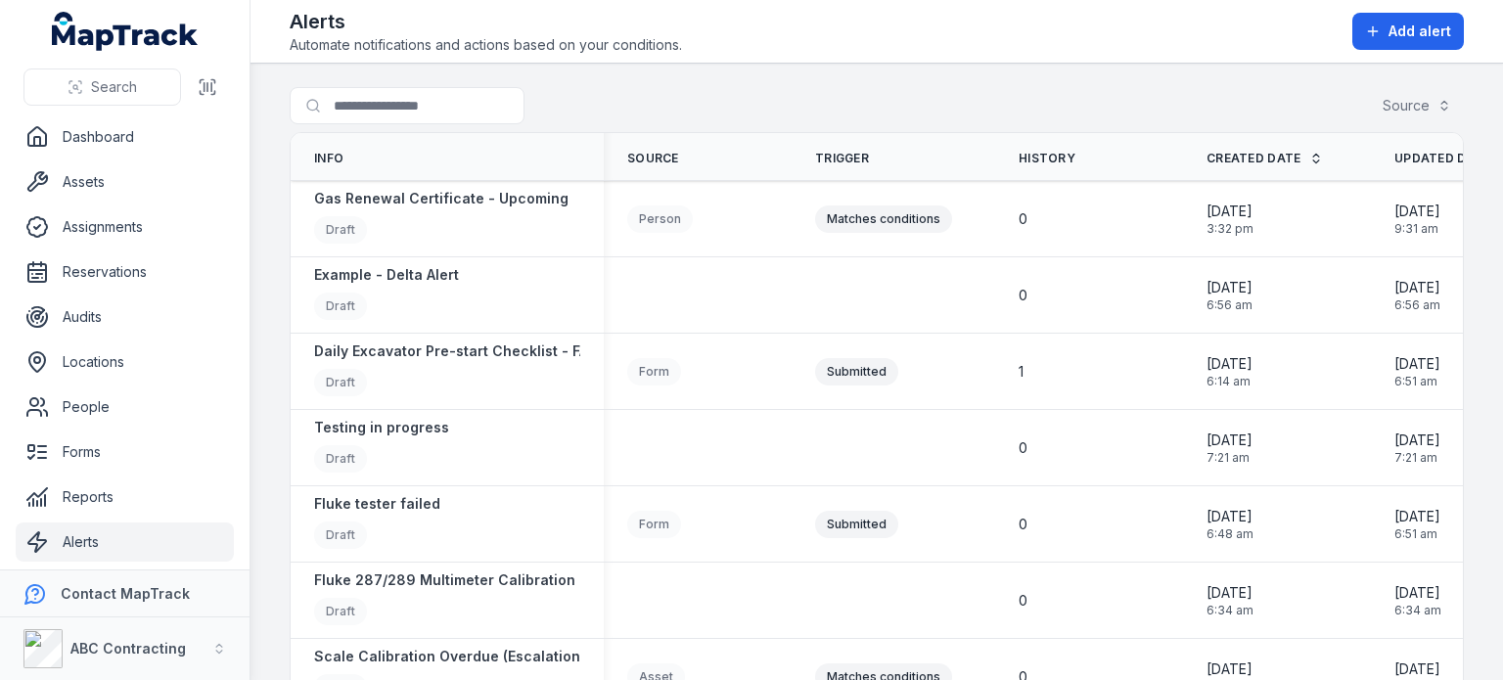
click at [1065, 117] on div "Search for alerts Source" at bounding box center [877, 109] width 1174 height 45
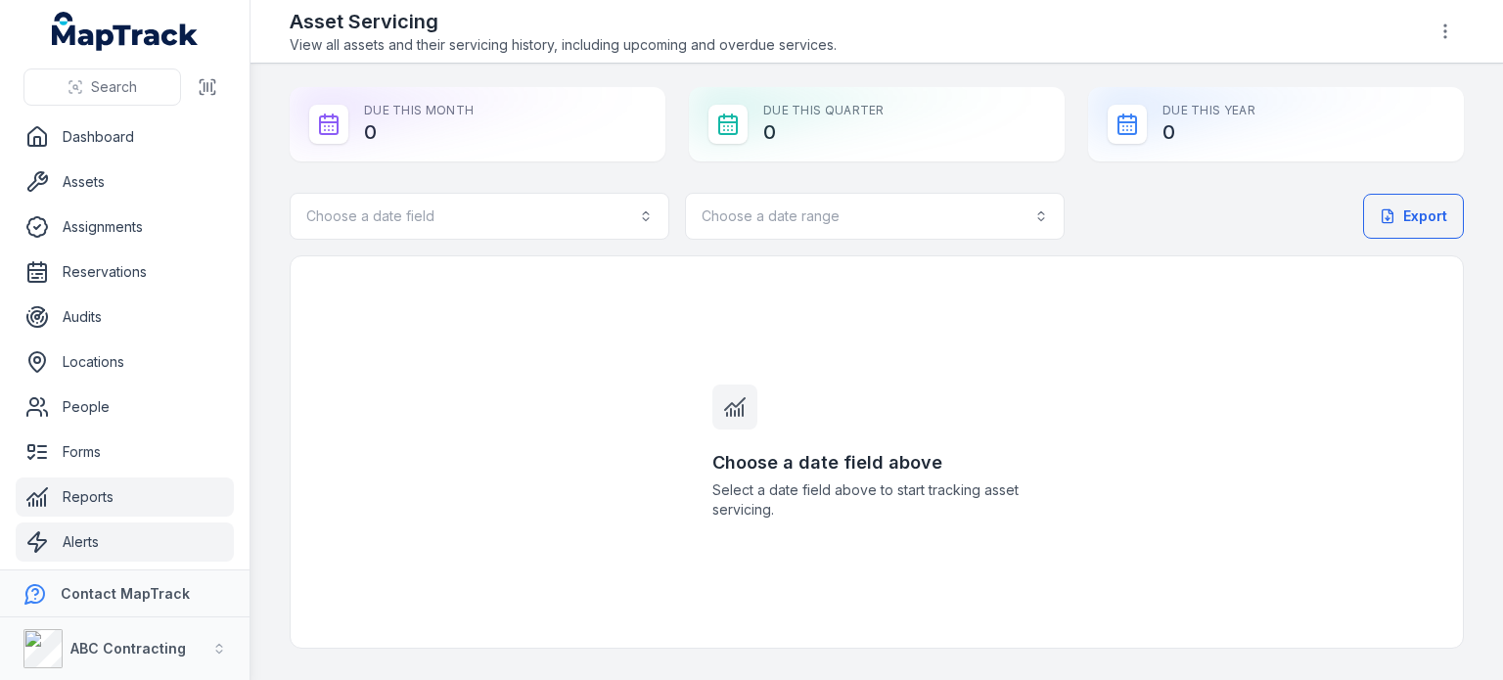
click at [135, 532] on link "Alerts" at bounding box center [125, 541] width 218 height 39
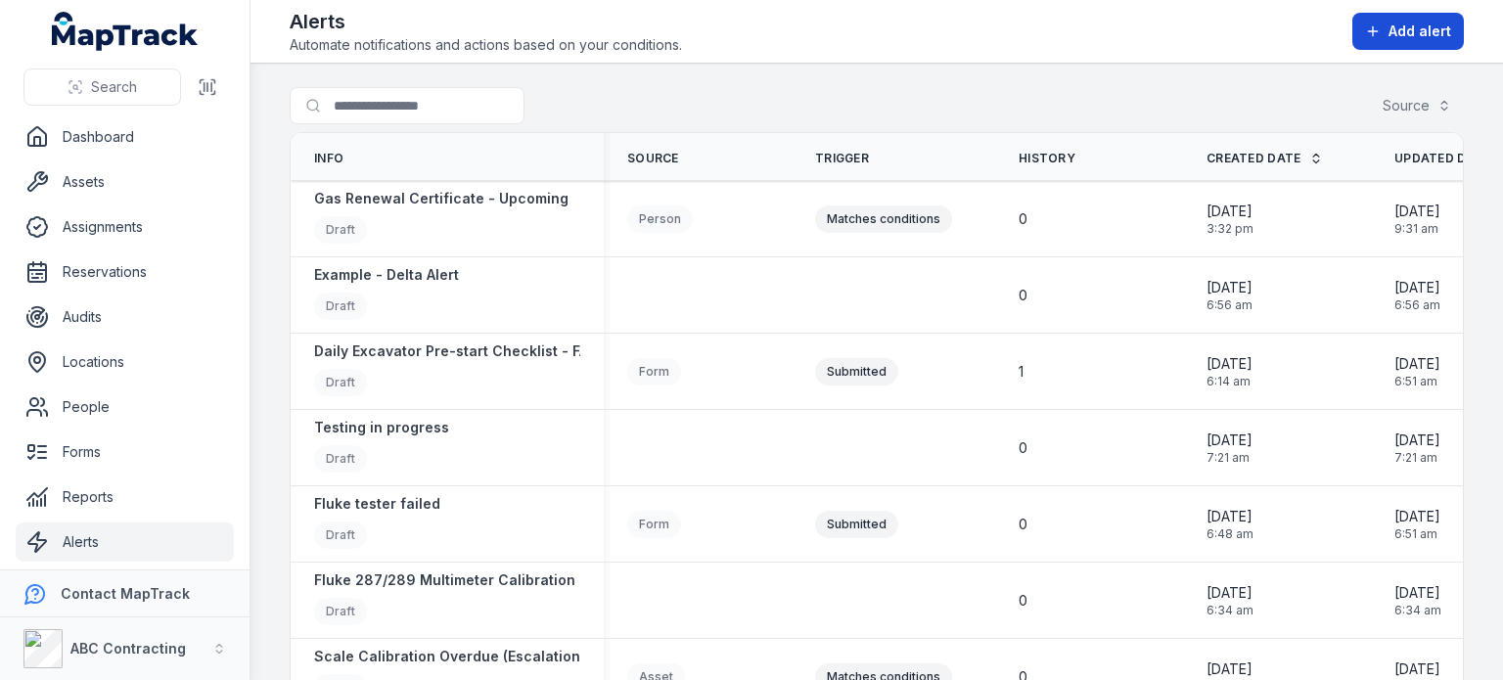
click at [1440, 30] on span "Add alert" at bounding box center [1419, 32] width 63 height 20
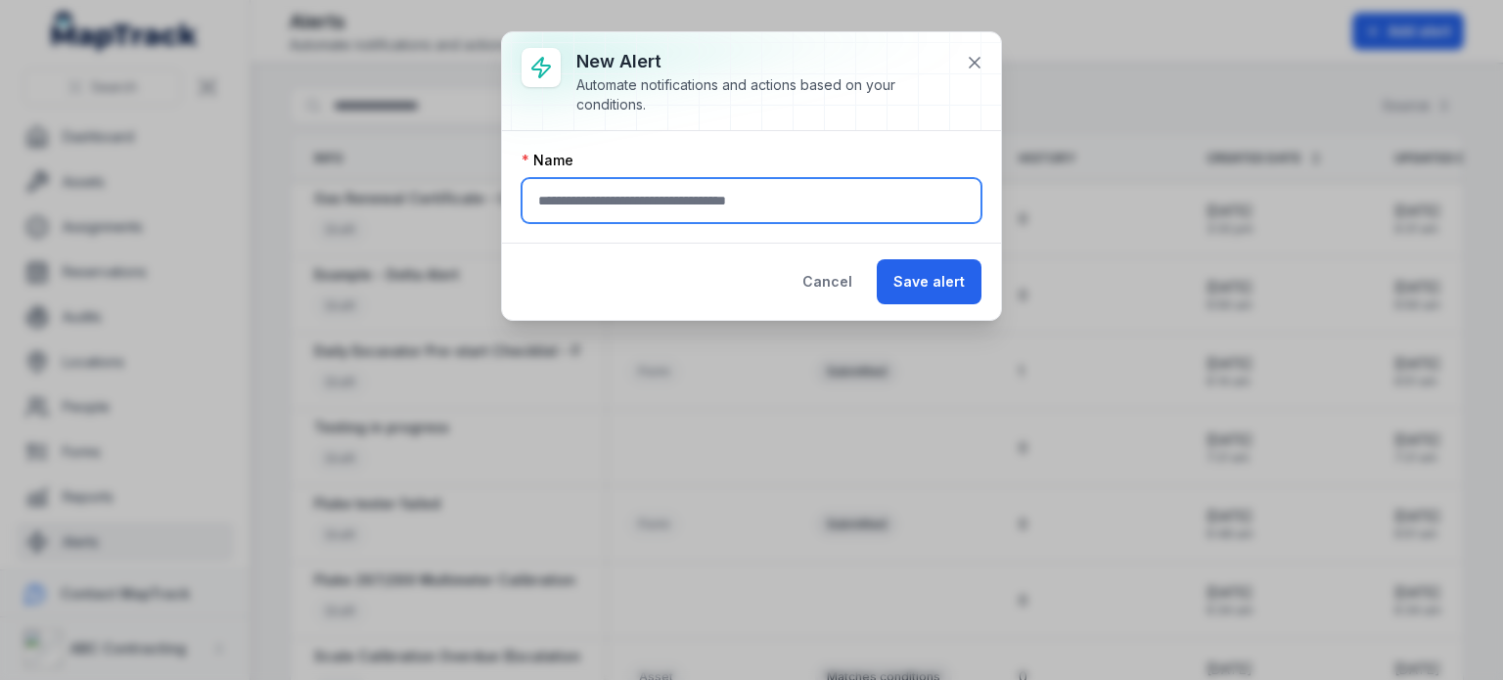
click at [727, 207] on input "text" at bounding box center [751, 200] width 460 height 45
type input "**********"
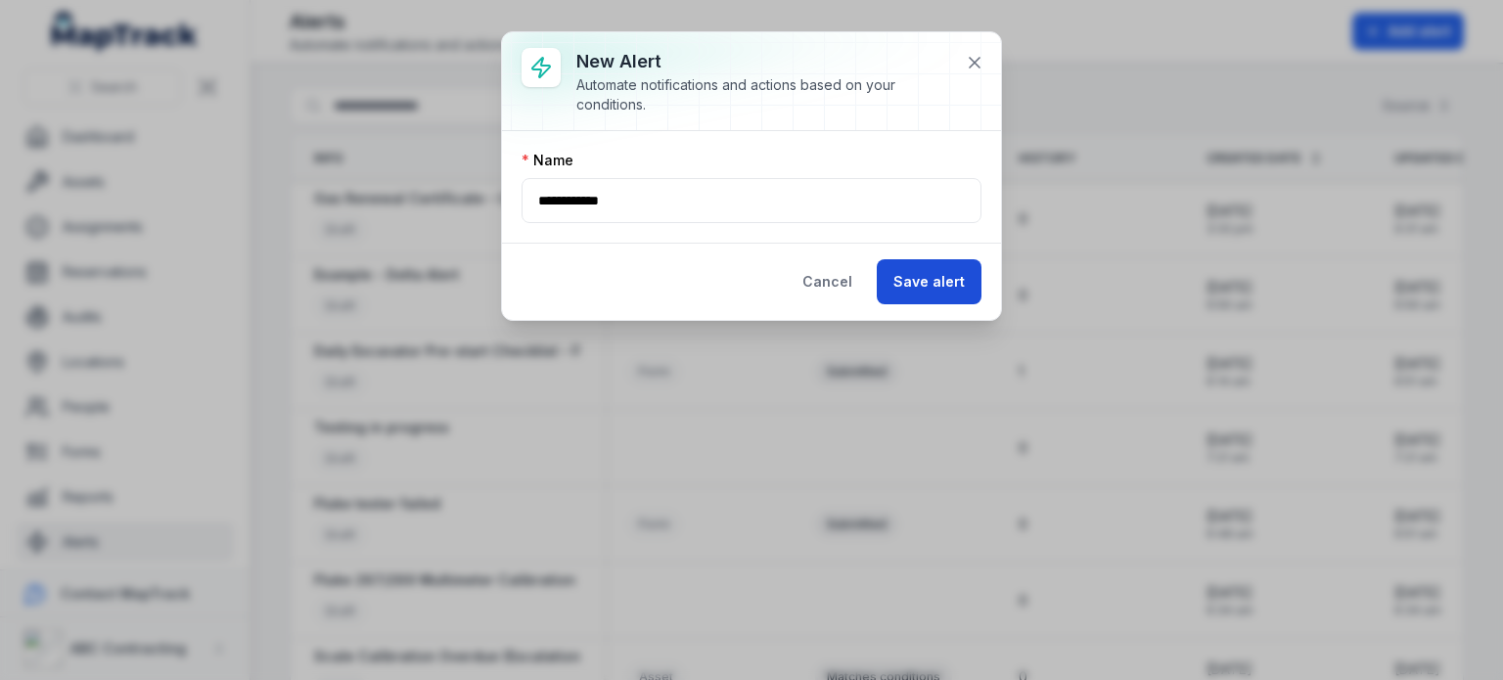
click at [941, 289] on button "Save alert" at bounding box center [928, 281] width 105 height 45
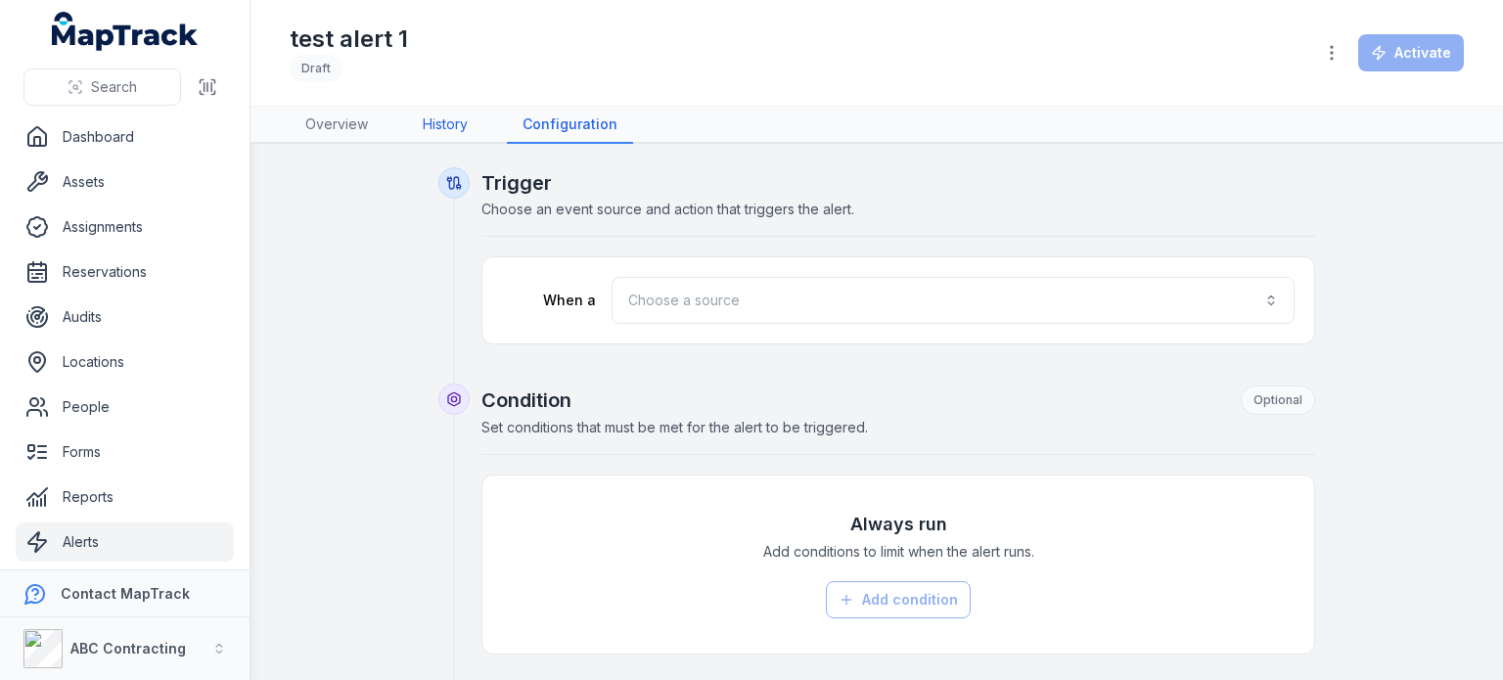
click at [452, 125] on link "History" at bounding box center [445, 125] width 76 height 37
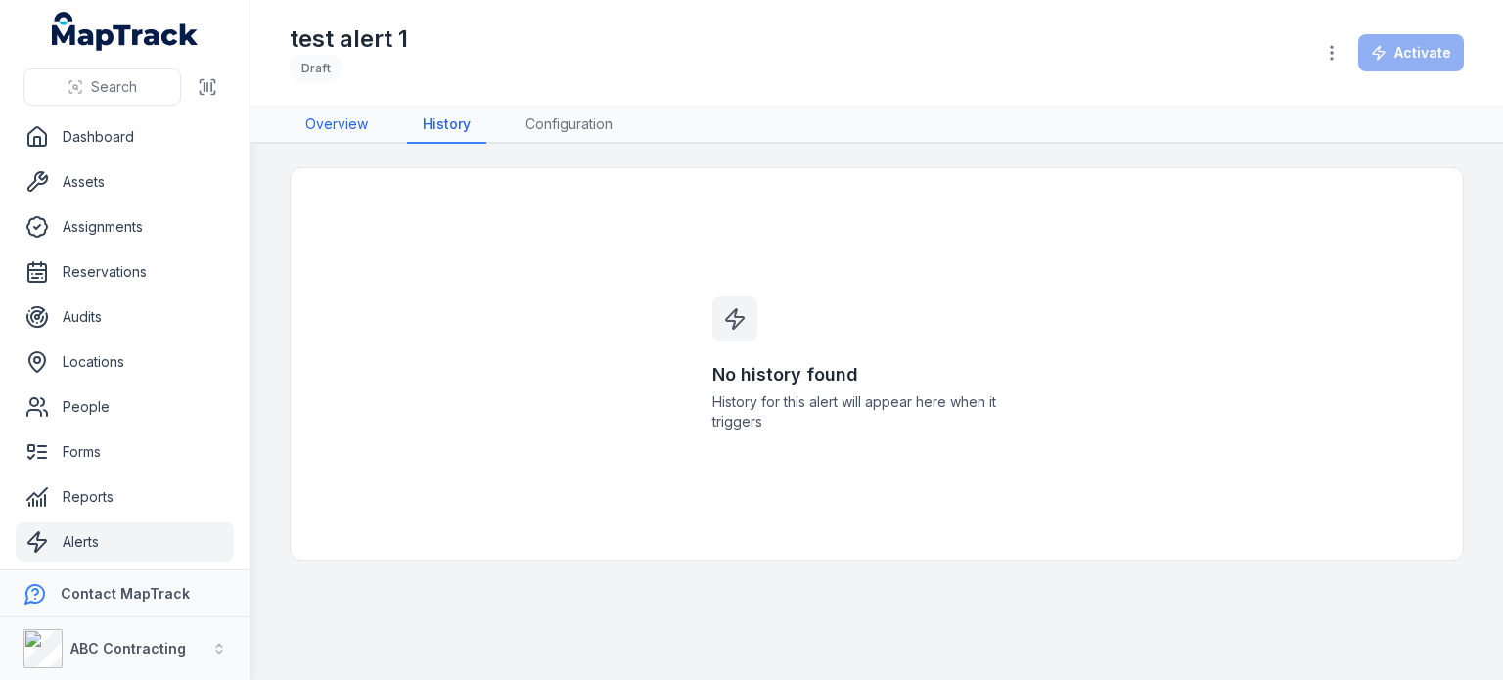
click at [330, 127] on link "Overview" at bounding box center [337, 125] width 94 height 37
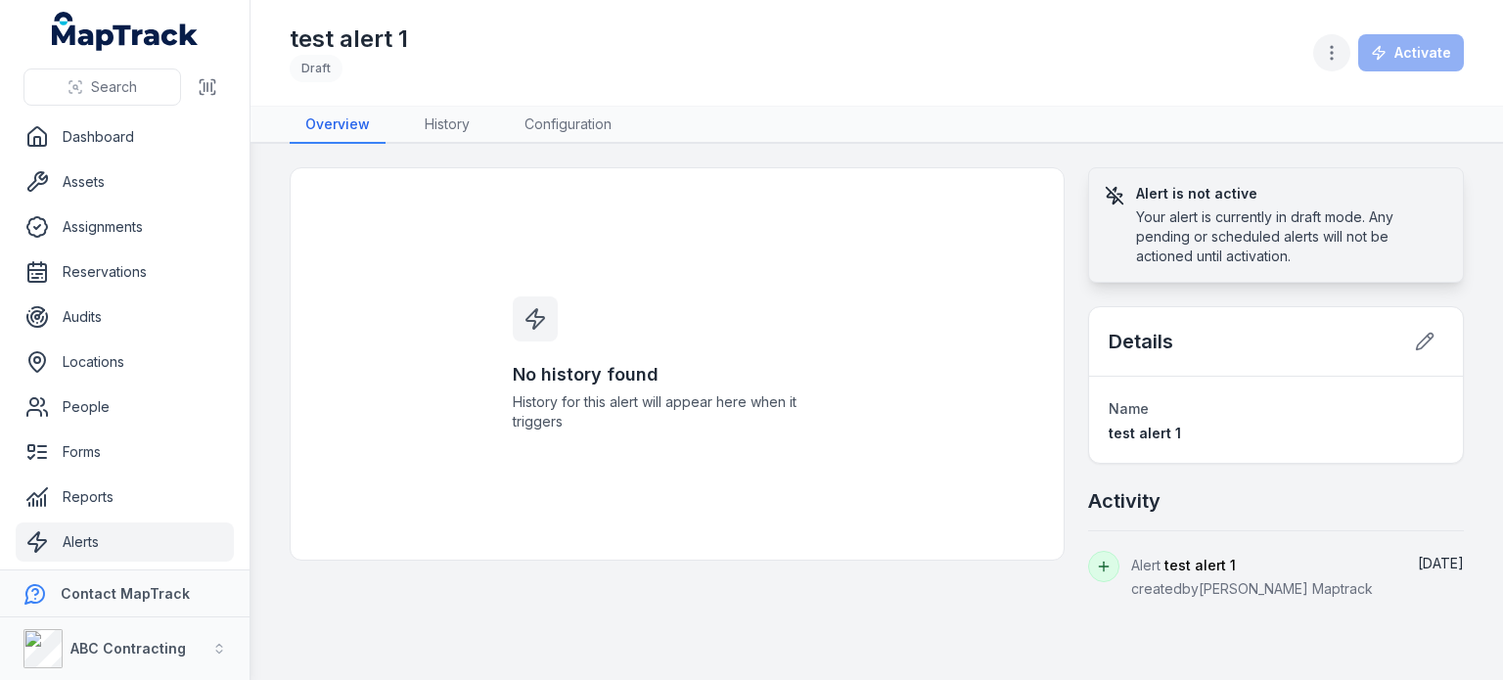
click at [1346, 58] on button "button" at bounding box center [1331, 52] width 37 height 37
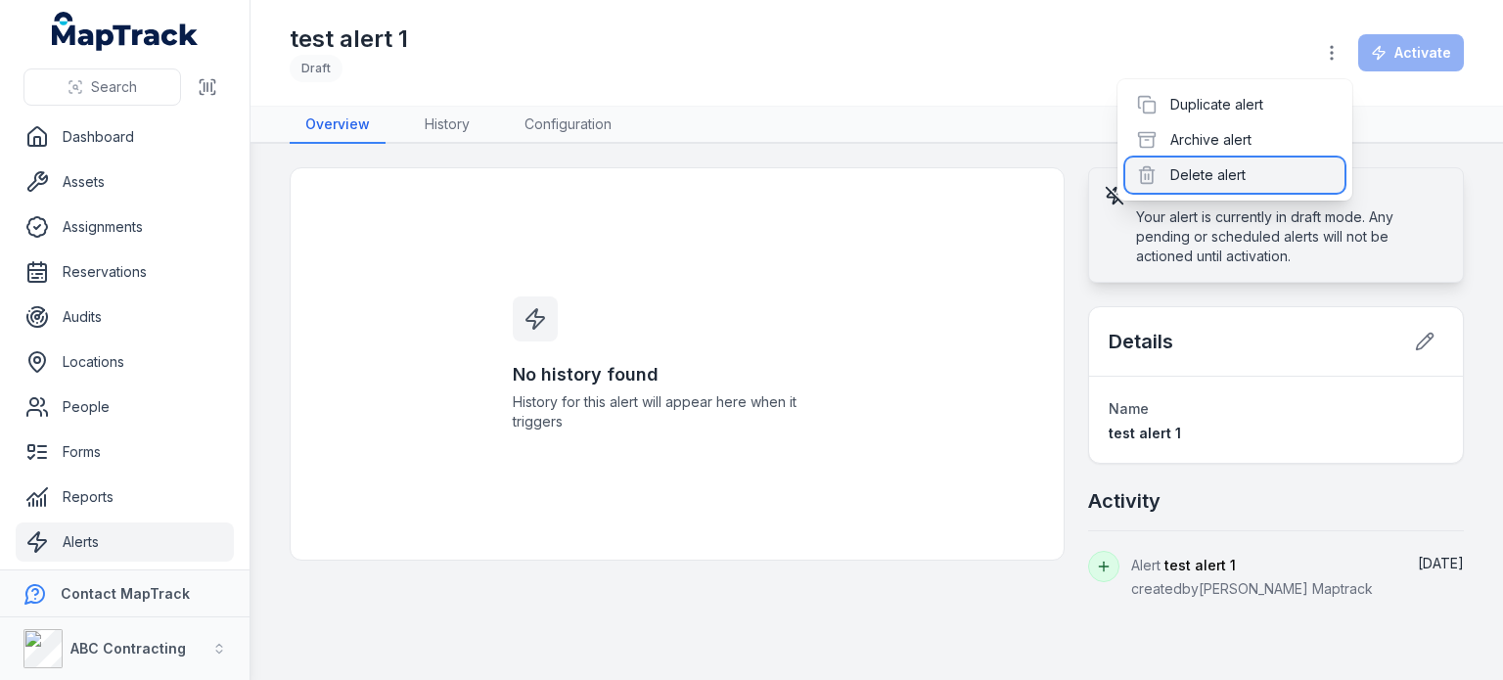
click at [1169, 170] on div "Delete alert" at bounding box center [1234, 174] width 219 height 35
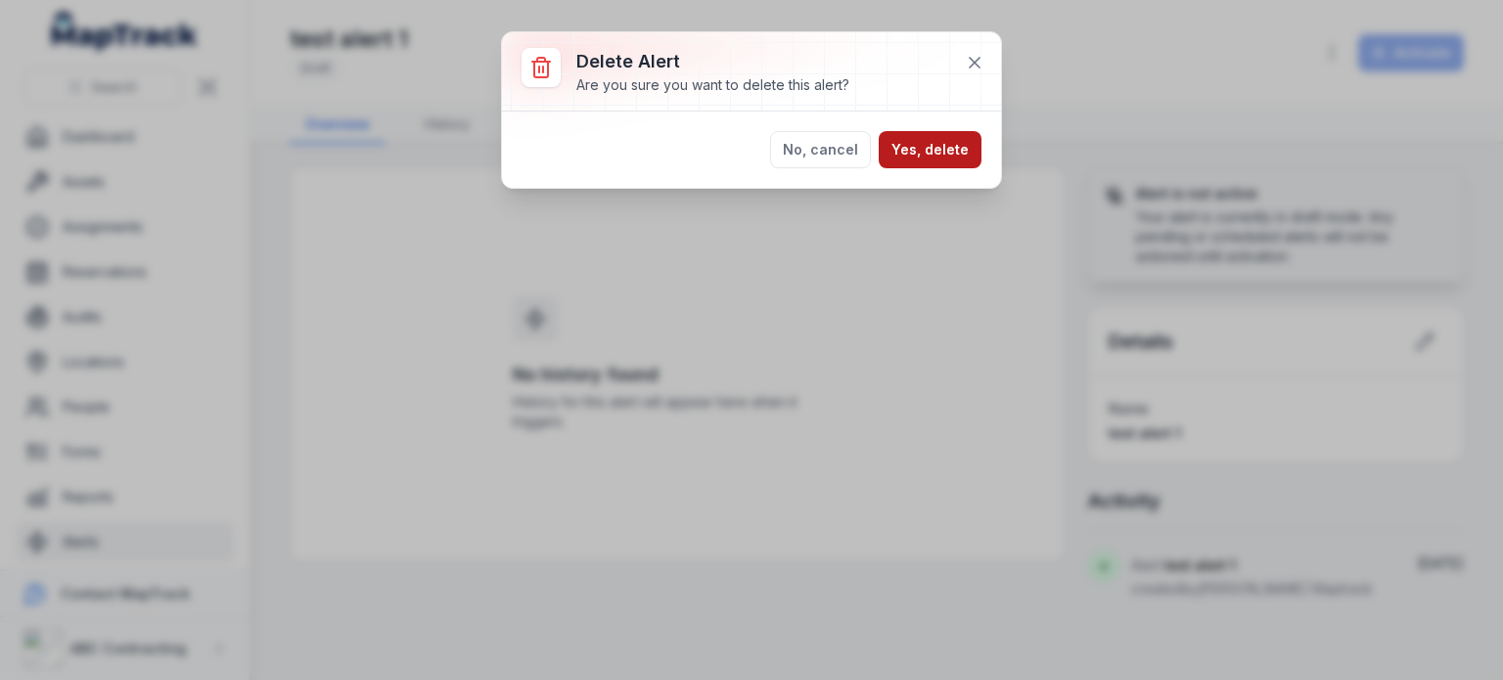
click at [930, 157] on button "Yes, delete" at bounding box center [929, 149] width 103 height 37
